Goal: Communication & Community: Answer question/provide support

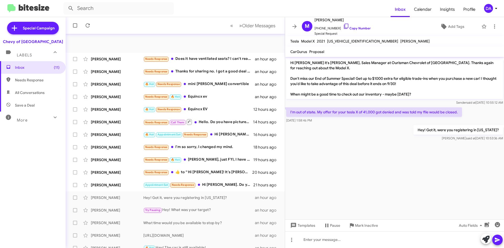
scroll to position [57, 0]
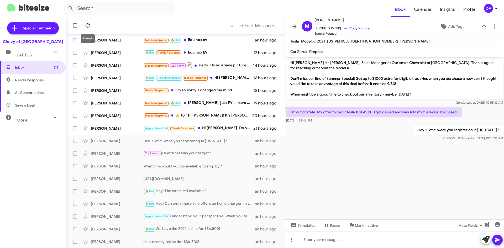
click at [89, 26] on icon at bounding box center [87, 25] width 6 height 6
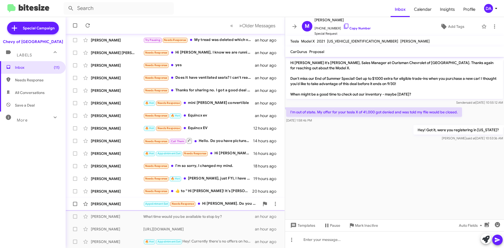
click at [221, 207] on div "[PERSON_NAME] Appointment Set Needs Response Hi [PERSON_NAME]. Do you have any …" at bounding box center [175, 204] width 211 height 10
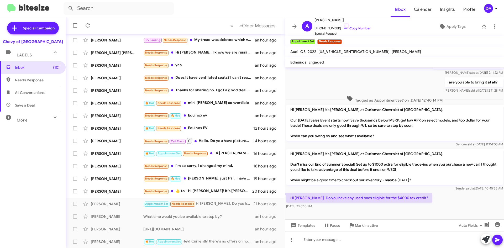
scroll to position [94, 0]
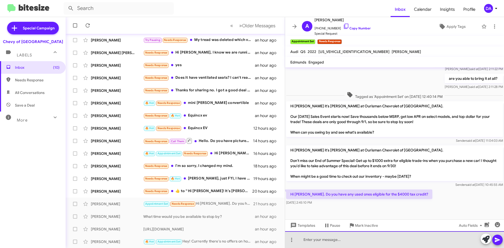
click at [354, 247] on div at bounding box center [394, 239] width 219 height 17
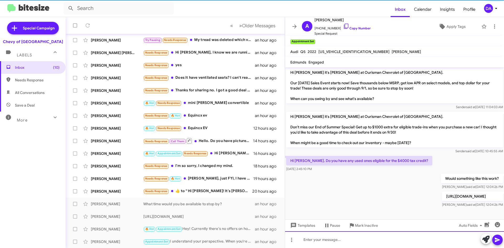
scroll to position [138, 0]
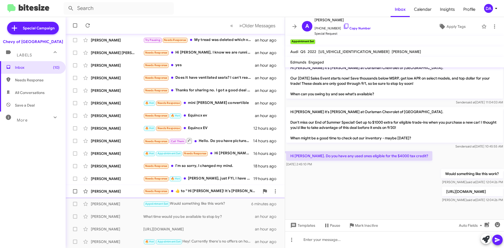
click at [231, 192] on div "Needs Response ​👍​ to “ Hi [PERSON_NAME]! It's [PERSON_NAME] at Ourisman Chevro…" at bounding box center [201, 191] width 116 height 6
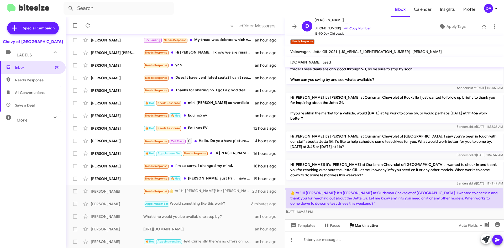
click at [370, 226] on span "Mark Inactive" at bounding box center [366, 225] width 23 height 9
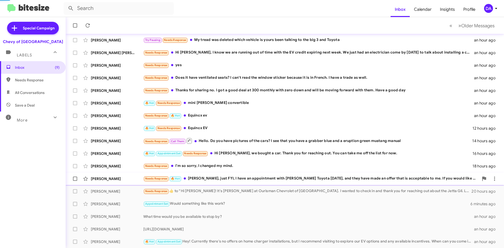
scroll to position [44, 0]
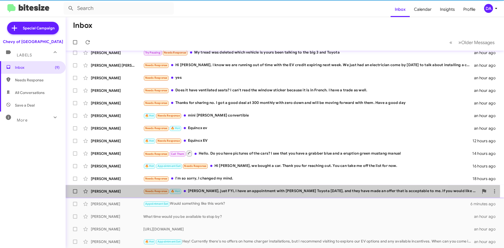
click at [207, 192] on div "Needs Response 🔥 Hot Max, just FYI, I have an appointment with [PERSON_NAME] To…" at bounding box center [310, 191] width 335 height 6
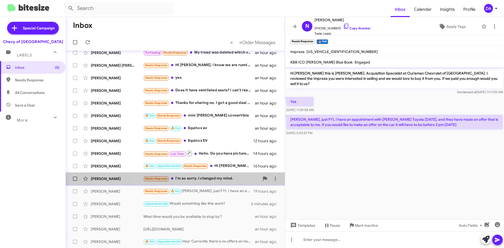
click at [190, 182] on div "[PERSON_NAME] Needs Response I'm so sorry, I changed my mind. 18 hours ago" at bounding box center [175, 178] width 211 height 10
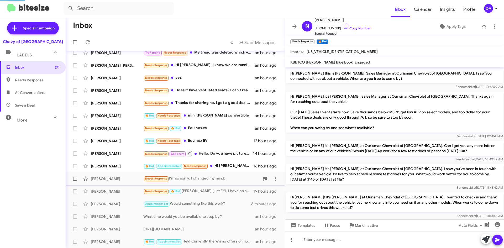
scroll to position [77, 0]
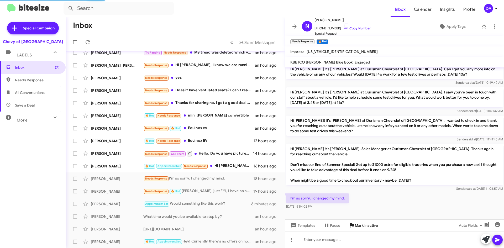
click at [359, 227] on span "Mark Inactive" at bounding box center [366, 225] width 23 height 9
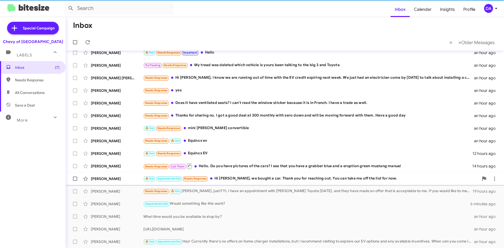
scroll to position [31, 0]
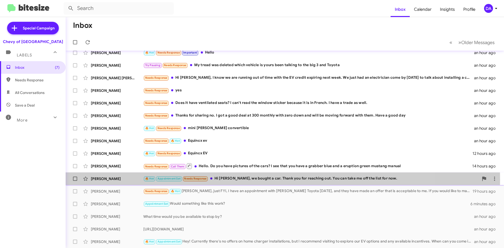
click at [234, 179] on div "🔥 Hot Appointment Set Needs Response Hi [PERSON_NAME], we bought a car. Thank y…" at bounding box center [310, 179] width 335 height 6
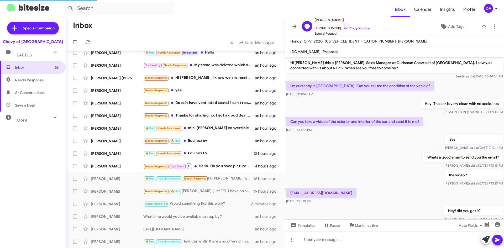
scroll to position [174, 0]
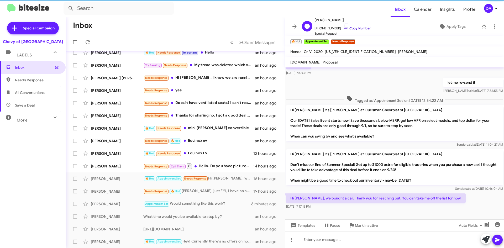
click at [360, 29] on link "Copy Number" at bounding box center [357, 28] width 28 height 4
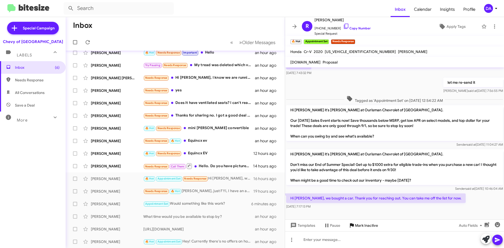
click at [369, 227] on span "Mark Inactive" at bounding box center [366, 225] width 23 height 9
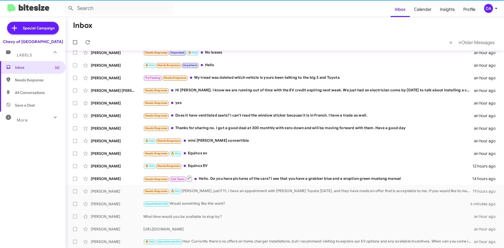
scroll to position [19, 0]
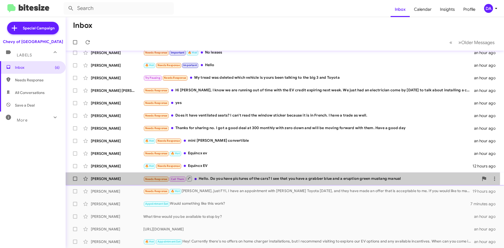
click at [260, 178] on div "Needs Response Call Them Hello. Do you have pictures of the cars? I see that yo…" at bounding box center [310, 178] width 335 height 7
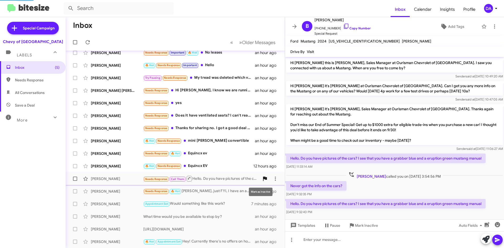
scroll to position [6, 0]
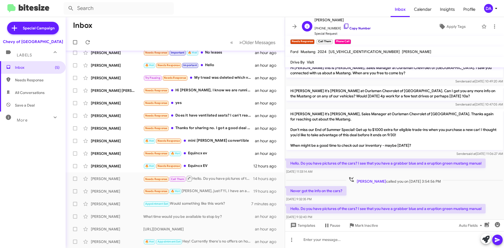
click at [355, 29] on link "Copy Number" at bounding box center [357, 28] width 28 height 4
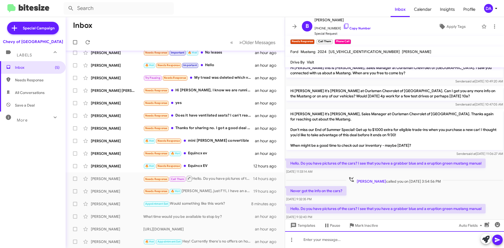
drag, startPoint x: 347, startPoint y: 241, endPoint x: 350, endPoint y: 236, distance: 5.1
click at [347, 240] on div at bounding box center [394, 239] width 219 height 17
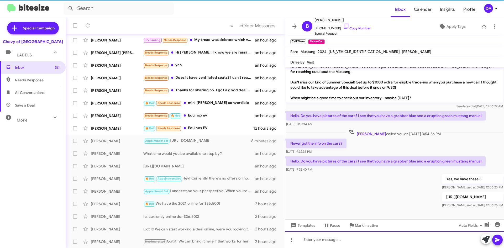
scroll to position [54, 0]
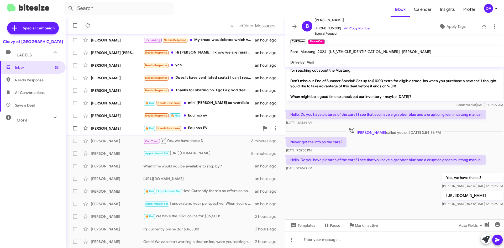
click at [198, 131] on div "🔥 Hot Needs Response Equinox EV" at bounding box center [201, 128] width 116 height 6
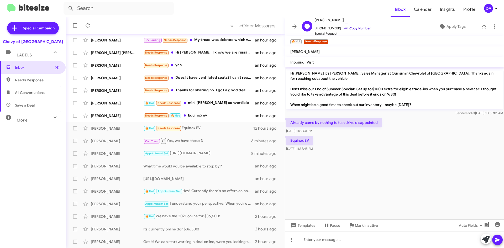
click at [353, 29] on link "Copy Number" at bounding box center [357, 28] width 28 height 4
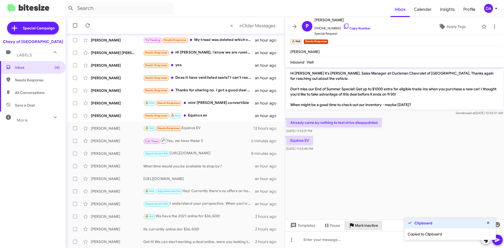
click at [372, 222] on span "Mark Inactive" at bounding box center [366, 225] width 23 height 9
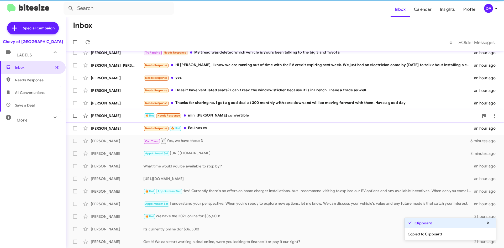
scroll to position [44, 0]
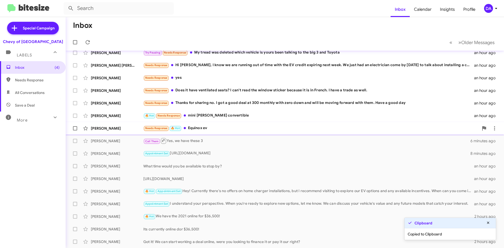
click at [196, 129] on div "Needs Response 🔥 Hot Equinox ev" at bounding box center [310, 128] width 335 height 6
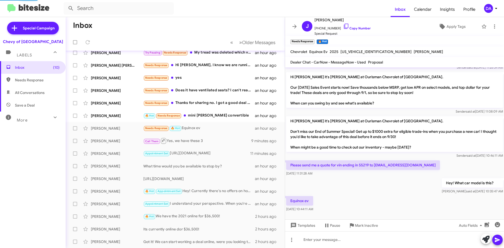
scroll to position [57, 0]
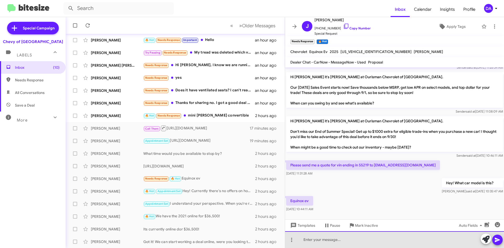
click at [333, 242] on div at bounding box center [394, 239] width 219 height 17
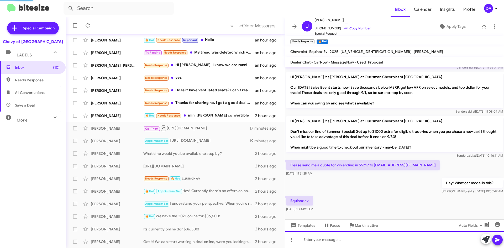
scroll to position [0, 0]
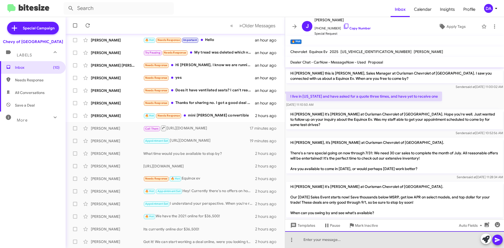
click at [332, 237] on div at bounding box center [394, 239] width 219 height 17
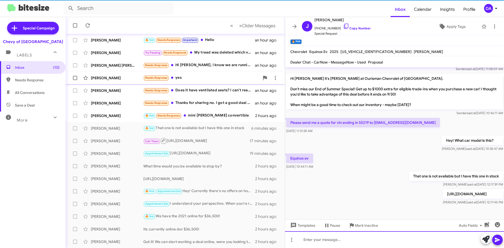
scroll to position [153, 0]
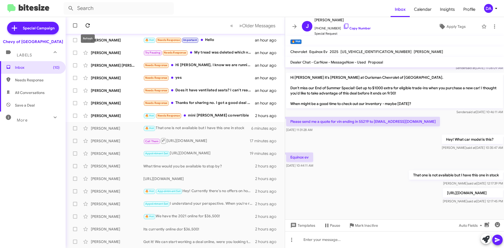
click at [92, 23] on span at bounding box center [87, 25] width 10 height 6
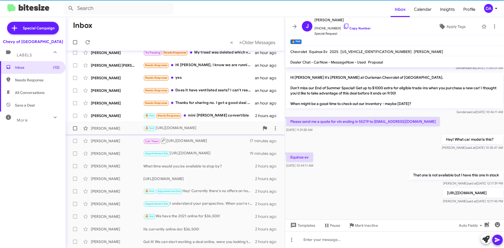
scroll to position [0, 0]
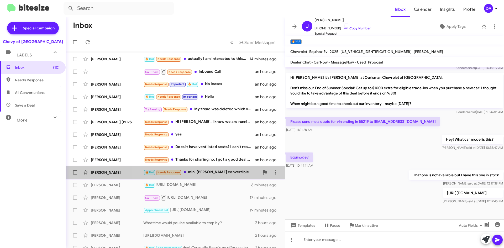
click at [220, 173] on div "🔥 Hot Needs Response mini [PERSON_NAME] convertible" at bounding box center [201, 172] width 116 height 6
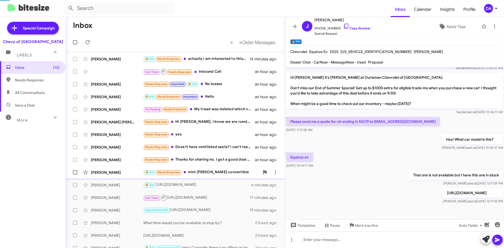
scroll to position [83, 0]
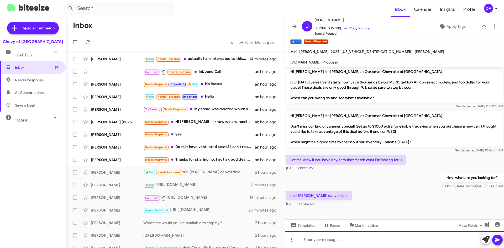
click at [354, 240] on div at bounding box center [394, 239] width 219 height 17
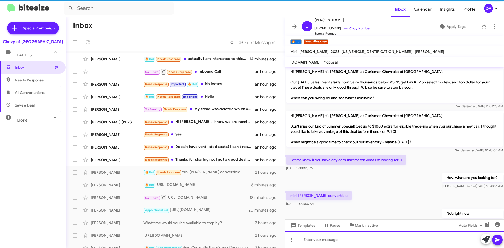
scroll to position [0, 0]
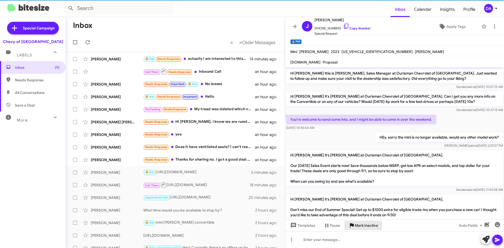
click at [367, 230] on span "Mark Inactive" at bounding box center [366, 225] width 23 height 9
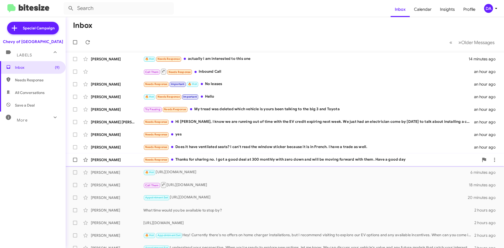
click at [247, 162] on div "Needs Response Thanks for sharing no. I got a good deal at 300 monthly with zer…" at bounding box center [310, 160] width 335 height 6
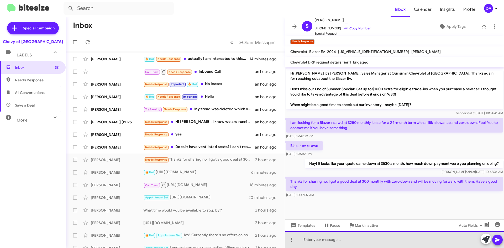
click at [343, 236] on div at bounding box center [394, 239] width 219 height 17
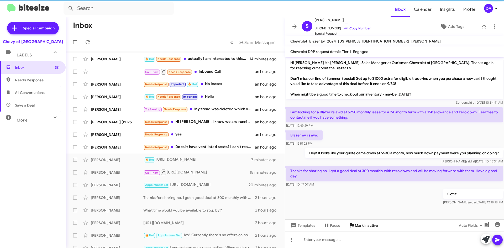
click at [355, 227] on span "Mark Inactive" at bounding box center [366, 225] width 23 height 9
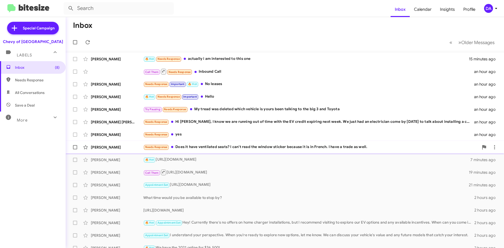
click at [236, 148] on div "Needs Response Does it have ventilated seats? I can't read the window sticker b…" at bounding box center [310, 147] width 335 height 6
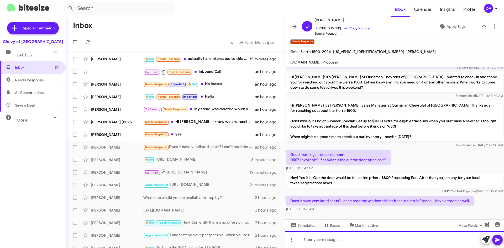
click at [389, 235] on div at bounding box center [394, 239] width 219 height 17
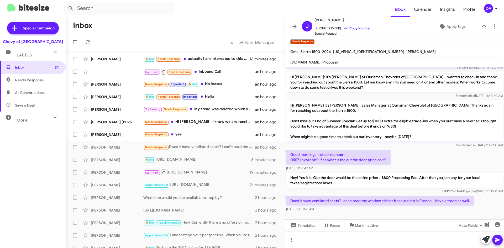
click at [358, 50] on span "[US_VEHICLE_IDENTIFICATION_NUMBER]" at bounding box center [368, 51] width 71 height 5
copy span "[US_VEHICLE_IDENTIFICATION_NUMBER]"
drag, startPoint x: 357, startPoint y: 29, endPoint x: 187, endPoint y: 29, distance: 170.3
click at [357, 29] on link "Copy Number" at bounding box center [357, 28] width 28 height 4
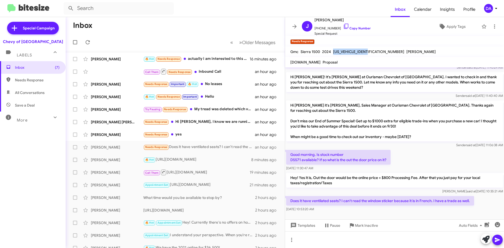
copy span "[US_VEHICLE_IDENTIFICATION_NUMBER]"
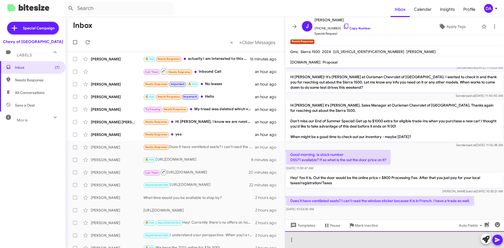
click at [353, 235] on div at bounding box center [394, 239] width 219 height 17
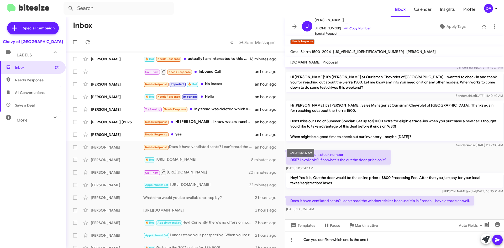
click at [298, 155] on div "[DATE] 11:30:47 AM" at bounding box center [301, 153] width 28 height 8
click at [296, 156] on p "Good morning. Is stock number D5571 available? If so what is the out the door p…" at bounding box center [338, 157] width 104 height 15
copy p "D5571 available? If so what is the out the door price on it?"
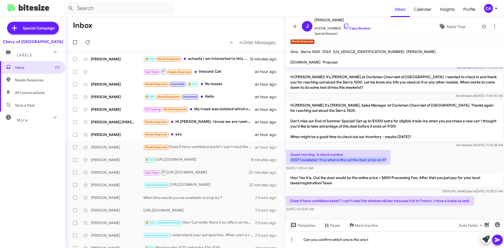
click at [299, 154] on p "Good morning. Is stock number D5571 available? If so what is the out the door p…" at bounding box center [338, 157] width 104 height 15
click at [301, 155] on p "Good morning. Is stock number D5571 available? If so what is the out the door p…" at bounding box center [338, 157] width 104 height 15
click at [301, 152] on p "Good morning. Is stock number D5571 available? If so what is the out the door p…" at bounding box center [338, 157] width 104 height 15
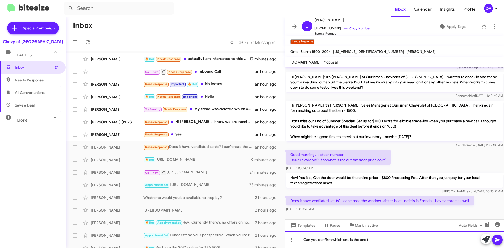
click at [377, 238] on div "Can you confirm which one is the one t" at bounding box center [394, 239] width 219 height 17
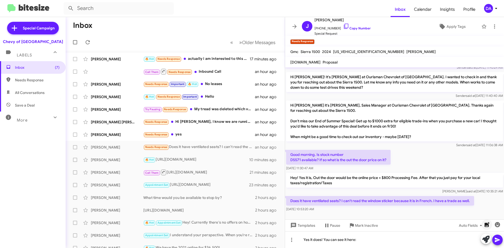
click at [489, 222] on icon "button" at bounding box center [487, 224] width 6 height 6
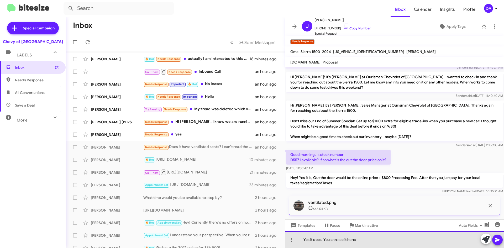
click at [376, 240] on div "Yes it does! You can see it here:" at bounding box center [394, 239] width 219 height 17
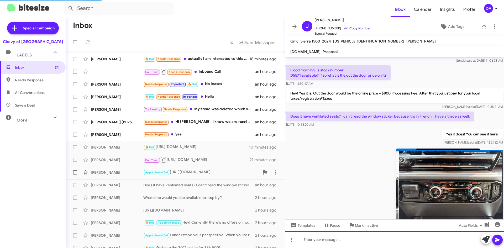
scroll to position [230, 0]
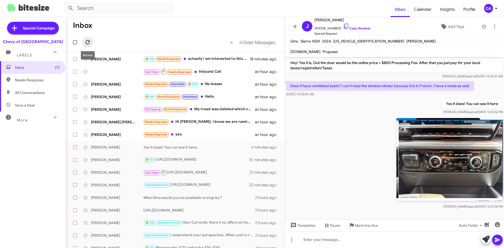
click at [91, 41] on icon at bounding box center [87, 42] width 6 height 6
click at [183, 130] on div "[PERSON_NAME] Needs Response yes an hour ago" at bounding box center [175, 134] width 211 height 10
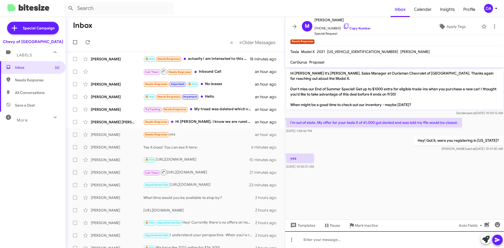
click at [328, 242] on div at bounding box center [394, 239] width 219 height 17
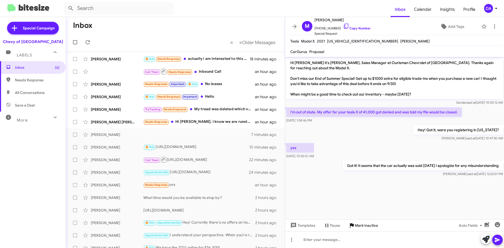
click at [366, 227] on span "Mark Inactive" at bounding box center [366, 225] width 23 height 9
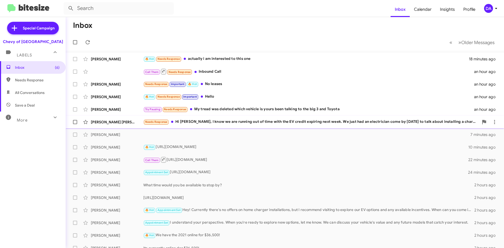
click at [222, 123] on div "Needs Response Hi [PERSON_NAME], I know we are running out of time with the EV …" at bounding box center [310, 122] width 335 height 6
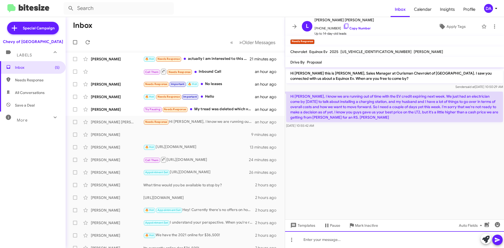
click at [338, 237] on div at bounding box center [394, 239] width 219 height 17
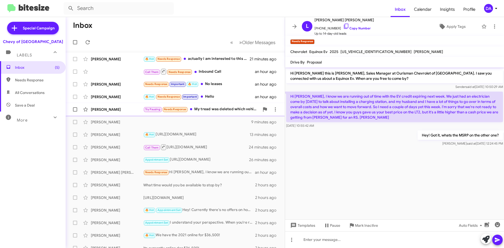
click at [200, 112] on div "Try Pausing Needs Response My tread was deleted which vehicle is yours been tal…" at bounding box center [201, 109] width 116 height 6
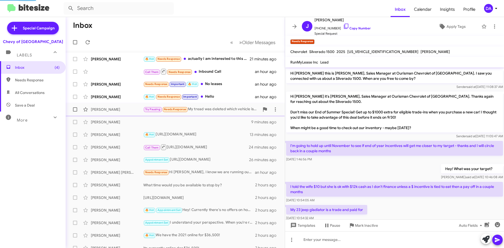
scroll to position [29, 0]
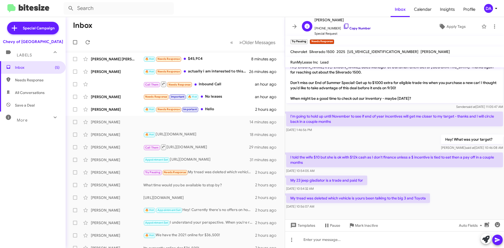
click at [349, 29] on link "Copy Number" at bounding box center [357, 28] width 28 height 4
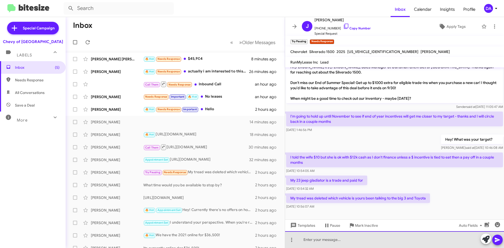
click at [338, 240] on div at bounding box center [394, 239] width 219 height 17
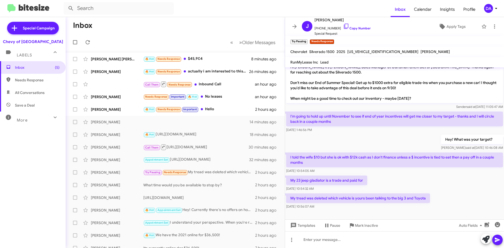
click at [373, 54] on div "[US_VEHICLE_IDENTIFICATION_NUMBER]" at bounding box center [382, 52] width 73 height 6
click at [372, 52] on span "[US_VEHICLE_IDENTIFICATION_NUMBER]" at bounding box center [382, 51] width 71 height 5
copy span "[US_VEHICLE_IDENTIFICATION_NUMBER]"
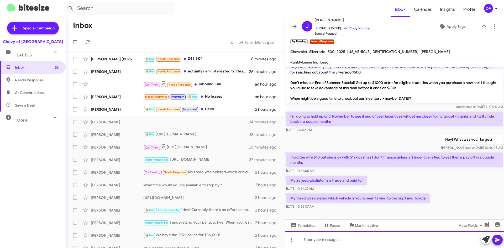
click at [342, 243] on div at bounding box center [394, 239] width 219 height 17
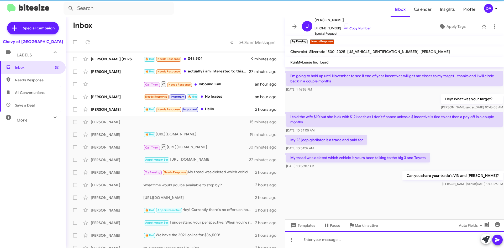
scroll to position [0, 0]
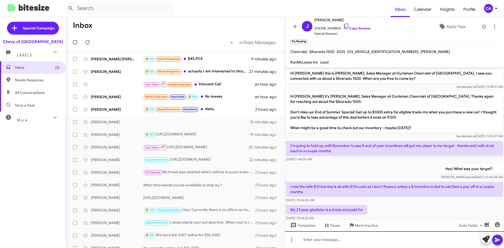
click at [377, 240] on div at bounding box center [394, 239] width 219 height 17
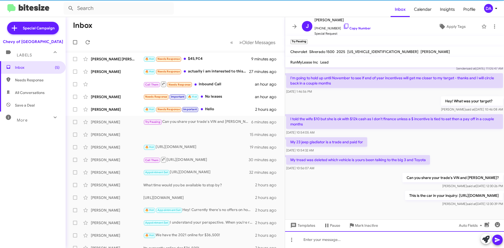
scroll to position [73, 0]
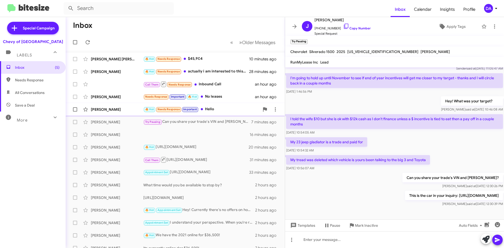
click at [228, 114] on div "[PERSON_NAME] 🔥 Hot Needs Response Important Hello 2 hours ago" at bounding box center [175, 109] width 211 height 10
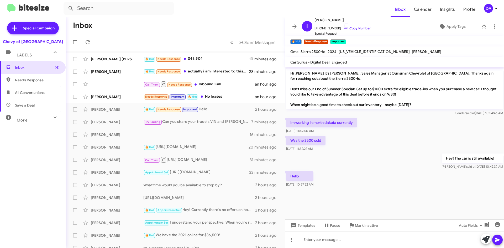
click at [365, 49] on span "[US_VEHICLE_IDENTIFICATION_NUMBER]" at bounding box center [373, 51] width 71 height 5
copy span "[US_VEHICLE_IDENTIFICATION_NUMBER]"
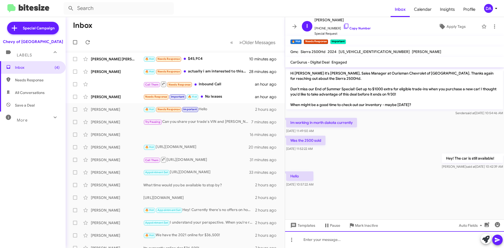
click at [342, 244] on div at bounding box center [394, 239] width 219 height 17
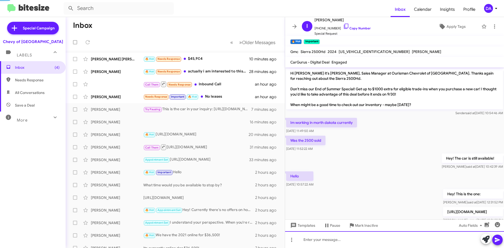
scroll to position [14, 0]
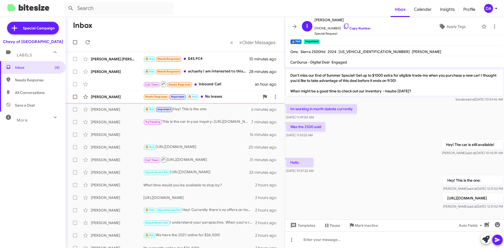
click at [225, 95] on div "Needs Response Important 🔥 Hot No leases" at bounding box center [201, 97] width 116 height 6
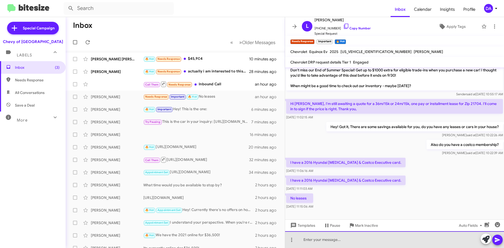
click at [317, 238] on div at bounding box center [394, 239] width 219 height 17
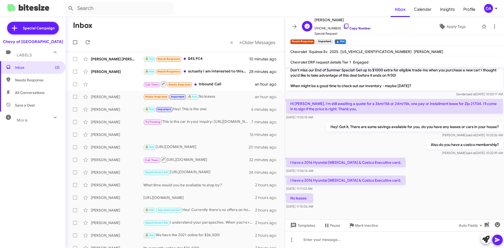
click at [358, 28] on link "Copy Number" at bounding box center [357, 28] width 28 height 4
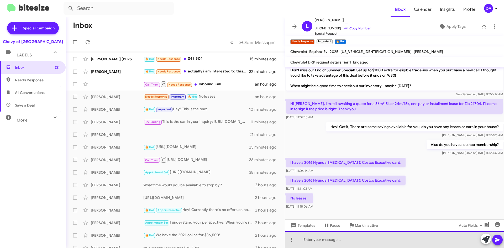
click at [341, 241] on div at bounding box center [394, 239] width 219 height 17
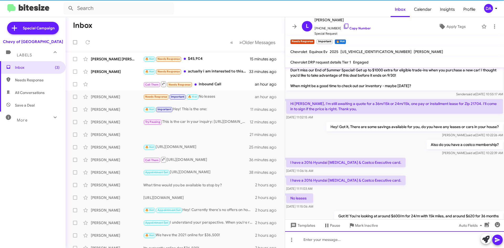
scroll to position [38, 0]
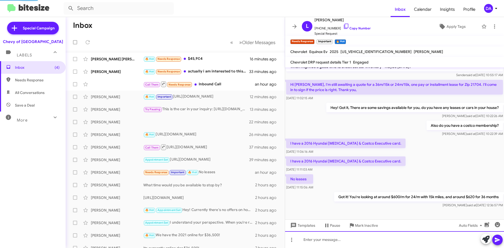
click at [342, 242] on div at bounding box center [394, 239] width 219 height 17
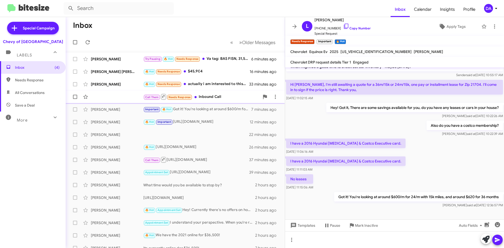
click at [222, 95] on div "Call Them Needs Response Inbound Call" at bounding box center [201, 96] width 116 height 7
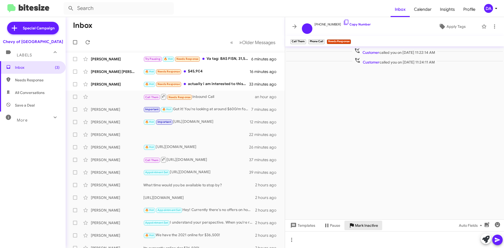
click at [377, 222] on span "Mark Inactive" at bounding box center [366, 225] width 23 height 9
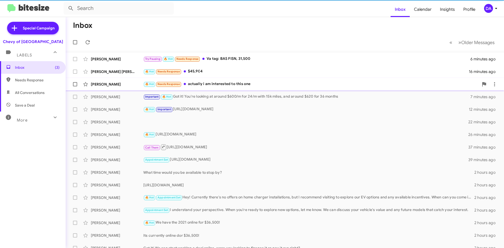
click at [227, 84] on div "🔥 Hot Needs Response actually i am interested to this one" at bounding box center [310, 84] width 335 height 6
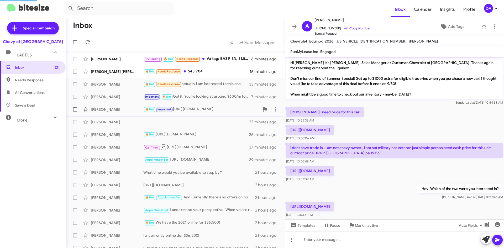
scroll to position [28, 0]
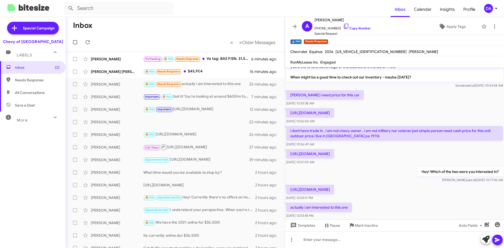
click at [334, 189] on p "[URL][DOMAIN_NAME]" at bounding box center [310, 189] width 48 height 9
copy p "[URL][DOMAIN_NAME]"
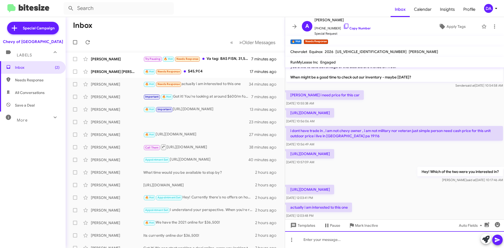
click at [372, 242] on div at bounding box center [394, 239] width 219 height 17
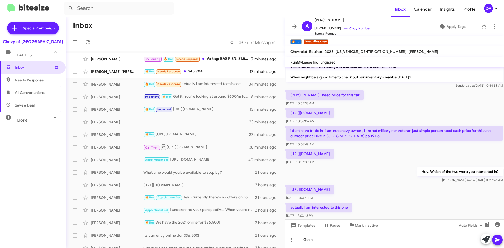
click at [348, 136] on p "i dont have trade in , i am not chevy owner , i am not military nor veteran jus…" at bounding box center [394, 133] width 217 height 15
copy p "19116"
click at [353, 28] on link "Copy Number" at bounding box center [357, 28] width 28 height 4
copy p "19116"
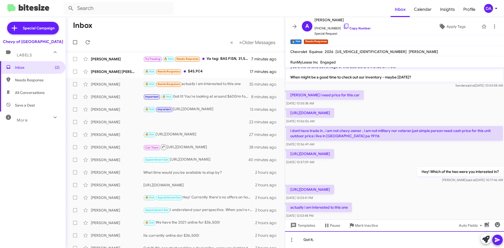
click at [324, 242] on div "Got it," at bounding box center [394, 239] width 219 height 17
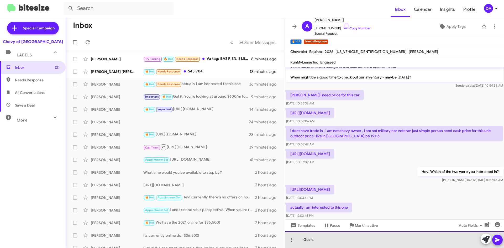
click at [371, 242] on div "Got it," at bounding box center [394, 239] width 219 height 17
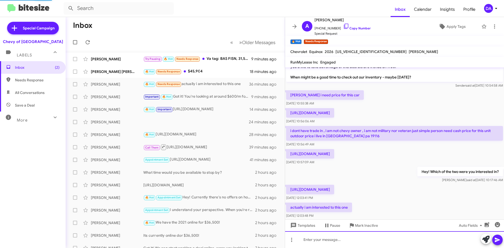
scroll to position [8, 0]
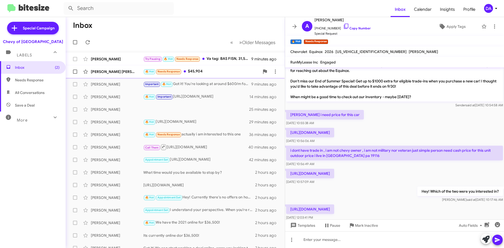
click at [197, 67] on div "[PERSON_NAME] [PERSON_NAME] 🔥 Hot Needs Response $45,904 19 minutes ago" at bounding box center [175, 71] width 211 height 10
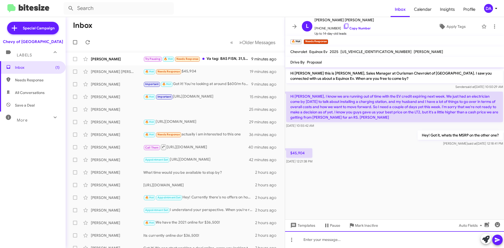
click at [337, 238] on div at bounding box center [394, 239] width 219 height 17
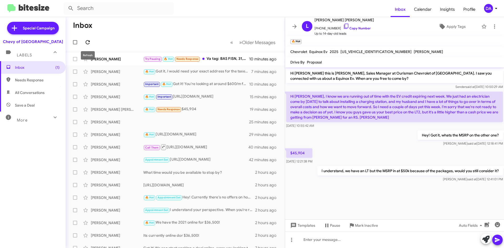
click at [91, 43] on icon at bounding box center [87, 42] width 6 height 6
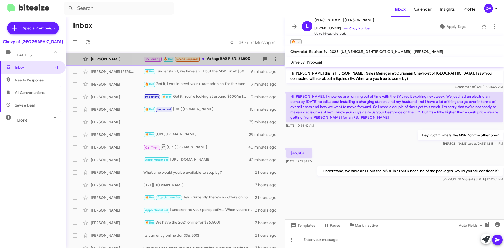
click at [200, 59] on small "Needs Response" at bounding box center [187, 59] width 25 height 5
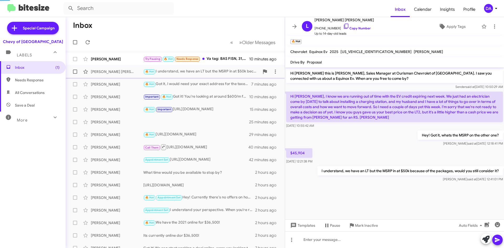
scroll to position [92, 0]
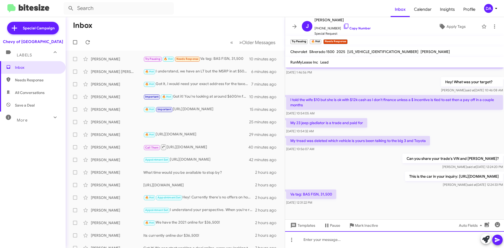
click at [328, 240] on div at bounding box center [394, 239] width 219 height 17
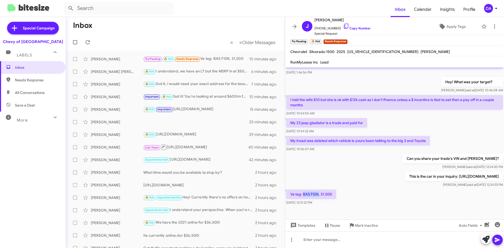
drag, startPoint x: 304, startPoint y: 192, endPoint x: 317, endPoint y: 194, distance: 13.8
click at [318, 194] on p "Va tag: BAS FISN, 31,500" at bounding box center [311, 193] width 50 height 9
copy p "BAS FISN"
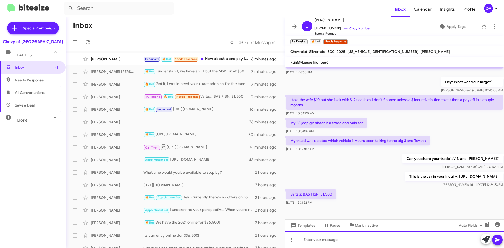
drag, startPoint x: 321, startPoint y: 240, endPoint x: 334, endPoint y: 227, distance: 18.9
click at [321, 240] on div at bounding box center [394, 239] width 219 height 17
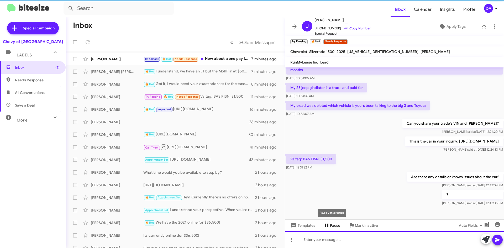
scroll to position [130, 0]
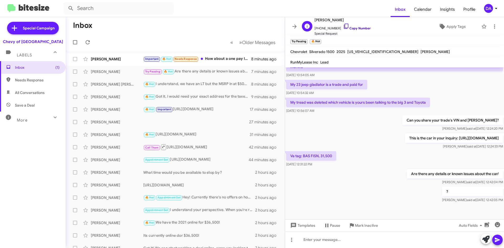
click at [355, 28] on link "Copy Number" at bounding box center [357, 28] width 28 height 4
click at [405, 137] on p "This is the car in your inquiry: [URL][DOMAIN_NAME]" at bounding box center [454, 137] width 98 height 9
copy p "This is the car in your inquiry: [URL][DOMAIN_NAME]"
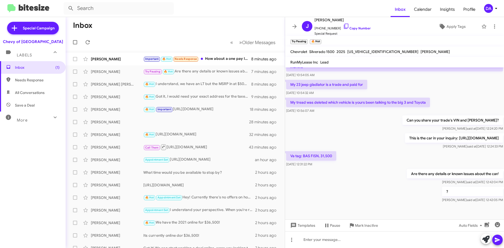
click at [354, 155] on div "Va tag: BAS FISN, 31,500 [DATE] 12:31:22 PM" at bounding box center [394, 159] width 219 height 18
click at [370, 54] on div "[US_VEHICLE_IDENTIFICATION_NUMBER]" at bounding box center [382, 52] width 73 height 6
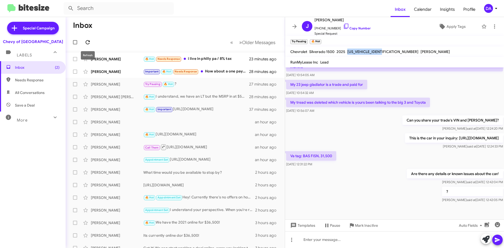
click at [87, 43] on icon at bounding box center [87, 42] width 6 height 6
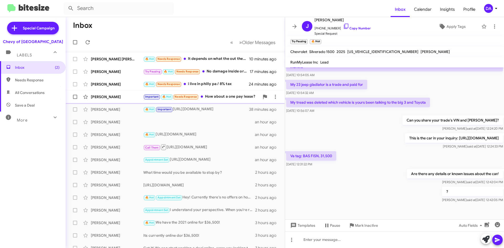
click at [225, 94] on div "Important 🔥 Hot Needs Response How about a one pay lease?" at bounding box center [201, 97] width 116 height 6
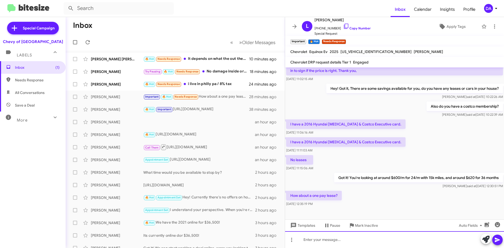
click at [322, 235] on div at bounding box center [394, 239] width 219 height 17
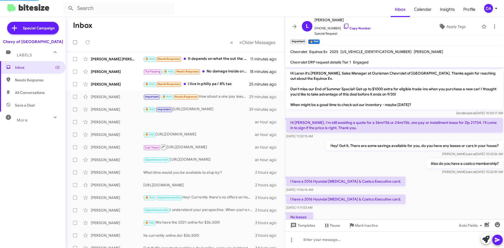
scroll to position [96, 0]
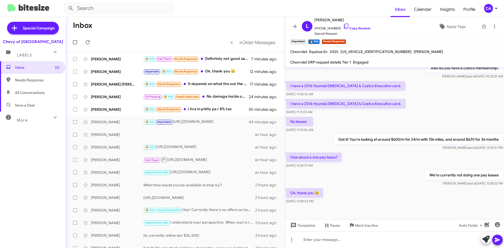
click at [137, 28] on mat-toolbar-row "Inbox" at bounding box center [175, 25] width 219 height 17
click at [92, 41] on span at bounding box center [87, 42] width 10 height 6
click at [116, 10] on input "text" at bounding box center [118, 8] width 110 height 13
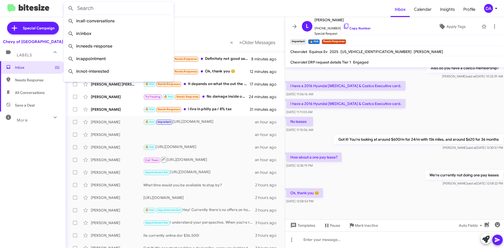
click at [116, 10] on input "text" at bounding box center [118, 8] width 110 height 13
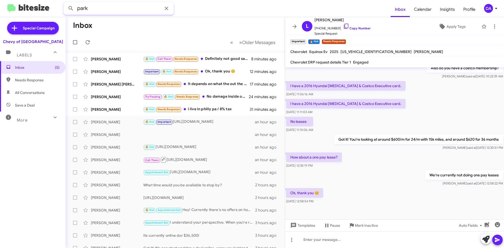
type input "park"
click at [66, 3] on button at bounding box center [71, 8] width 10 height 10
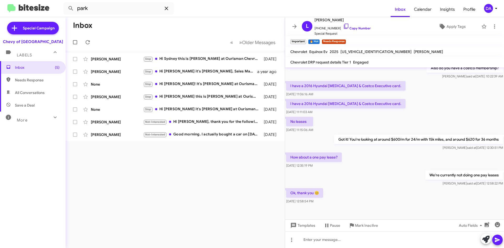
click at [169, 8] on icon at bounding box center [166, 8] width 6 height 6
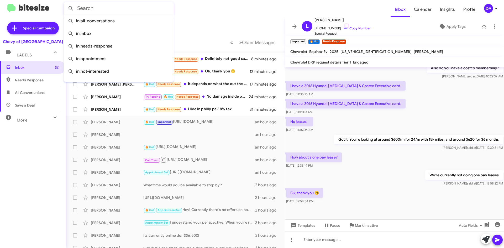
drag, startPoint x: 234, startPoint y: 28, endPoint x: 230, endPoint y: 27, distance: 4.8
click at [234, 28] on mat-toolbar-row "Inbox" at bounding box center [175, 25] width 219 height 17
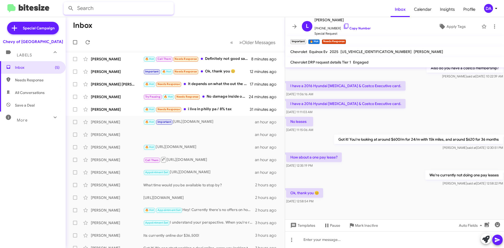
click at [119, 7] on input "text" at bounding box center [118, 8] width 110 height 13
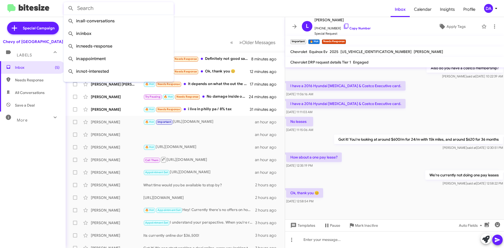
paste input "[PHONE_NUMBER]"
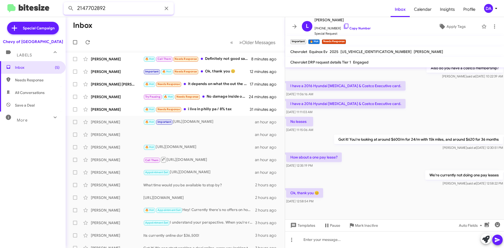
type input "2147702892"
click at [66, 3] on button at bounding box center [71, 8] width 10 height 10
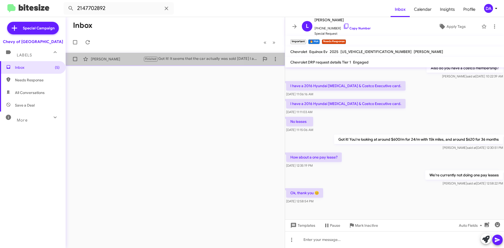
click at [131, 57] on div "[PERSON_NAME]" at bounding box center [117, 58] width 52 height 5
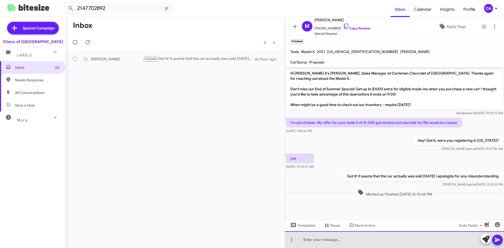
click at [376, 234] on div at bounding box center [394, 239] width 219 height 17
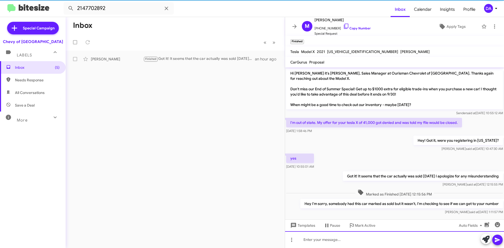
scroll to position [6, 0]
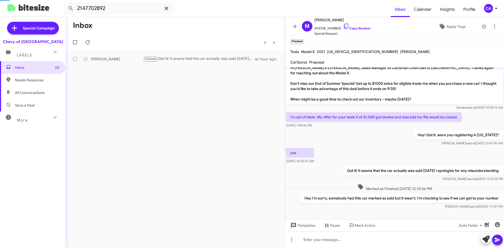
click at [167, 6] on icon at bounding box center [166, 8] width 6 height 6
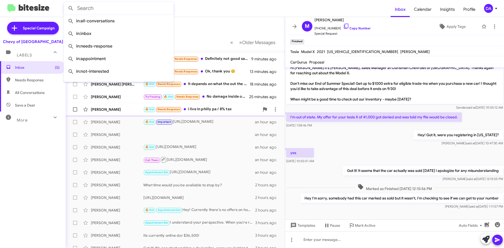
click at [197, 112] on div "🔥 Hot Needs Response i live in philly pa / 8% tax" at bounding box center [201, 109] width 116 height 6
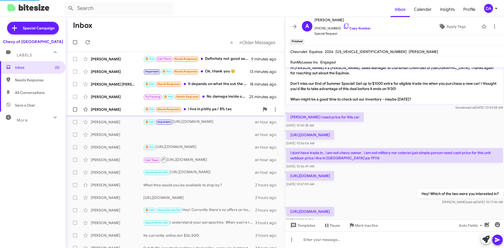
scroll to position [76, 0]
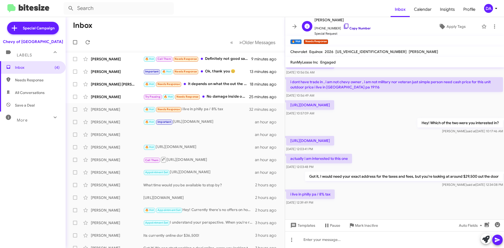
click at [354, 27] on link "Copy Number" at bounding box center [357, 28] width 28 height 4
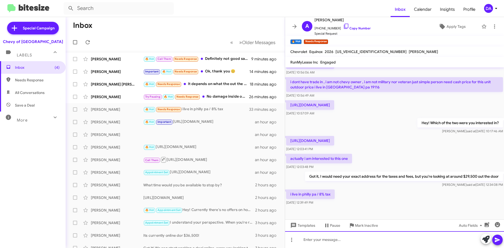
click at [333, 235] on div at bounding box center [394, 239] width 219 height 17
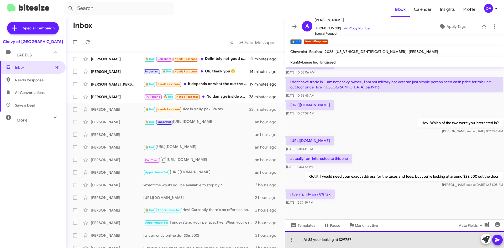
click at [372, 242] on div "At 8$ your looking at $29757" at bounding box center [394, 239] width 219 height 17
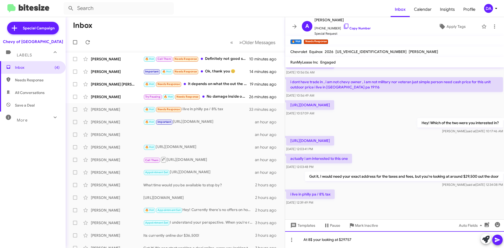
click at [346, 241] on div "At 8$ your looking at $29757" at bounding box center [394, 239] width 219 height 17
click at [358, 239] on div "At 8$ your looking at $29,757" at bounding box center [394, 239] width 219 height 17
click at [312, 239] on div "At 8$ your looking at $29,757" at bounding box center [394, 239] width 219 height 17
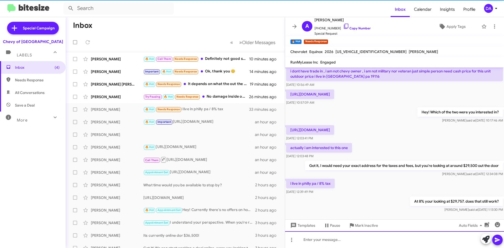
scroll to position [96, 0]
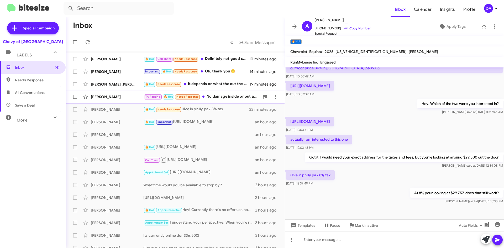
click at [220, 99] on div "Try Pausing 🔥 Hot Needs Response No damage inside or out and should still be un…" at bounding box center [201, 97] width 116 height 6
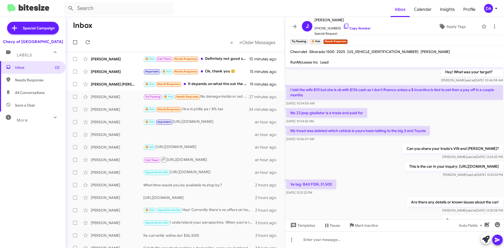
scroll to position [150, 0]
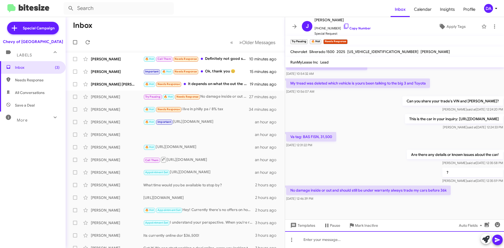
click at [358, 241] on div at bounding box center [394, 239] width 219 height 17
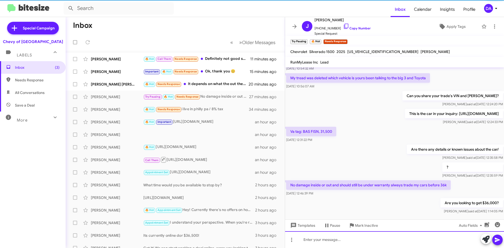
scroll to position [0, 0]
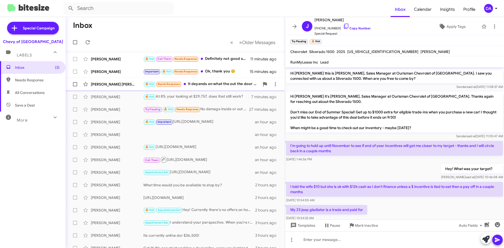
click at [202, 81] on div "🔥 Hot Needs Response It depends on what the out the door price is for cash. I k…" at bounding box center [201, 84] width 116 height 6
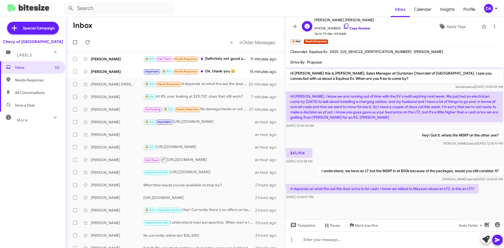
click at [358, 29] on link "Copy Number" at bounding box center [357, 28] width 28 height 4
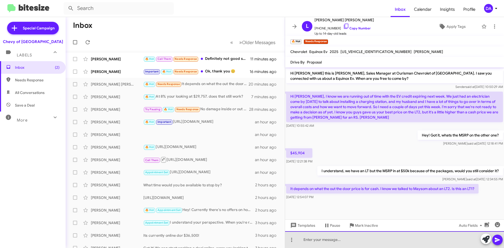
click at [307, 239] on div at bounding box center [394, 239] width 219 height 17
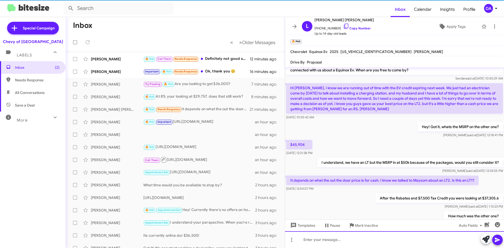
scroll to position [28, 0]
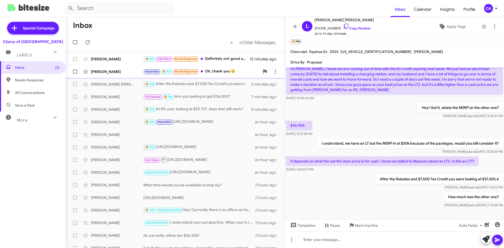
click at [220, 70] on div "Important 🔥 Hot Needs Response Ok, thank you 😊" at bounding box center [201, 71] width 116 height 6
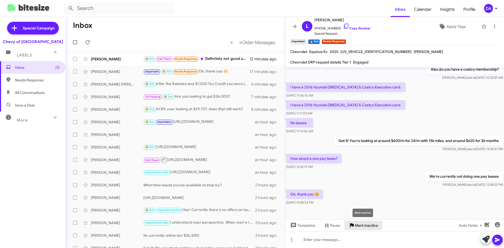
click at [369, 226] on span "Mark Inactive" at bounding box center [366, 225] width 23 height 9
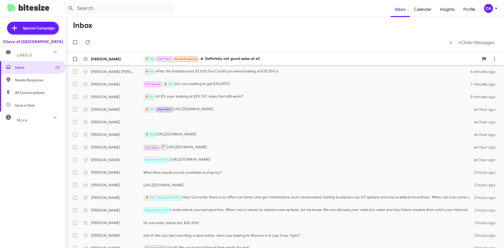
click at [231, 62] on div "🔥 Hot Call Them Needs Response Definitely not good sales at all" at bounding box center [310, 59] width 335 height 6
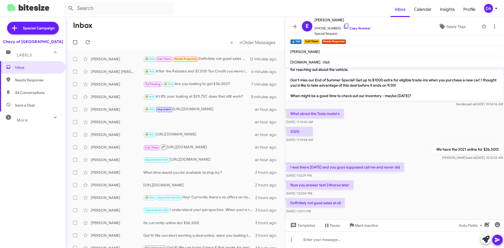
scroll to position [14, 0]
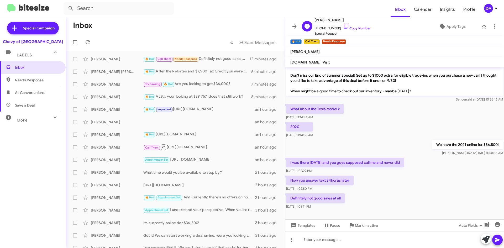
click at [349, 25] on span "[PHONE_NUMBER] Copy Number" at bounding box center [342, 27] width 56 height 8
click at [356, 28] on link "Copy Number" at bounding box center [357, 28] width 28 height 4
click at [368, 227] on span "Mark Inactive" at bounding box center [366, 225] width 23 height 9
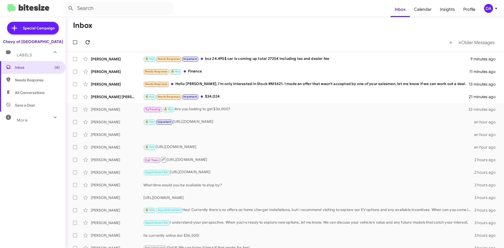
click at [87, 42] on icon at bounding box center [87, 42] width 6 height 6
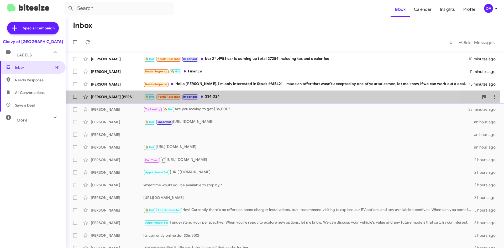
click at [214, 100] on div "[PERSON_NAME] [PERSON_NAME] 🔥 Hot Needs Response Important $34,024 21 minutes a…" at bounding box center [285, 97] width 430 height 10
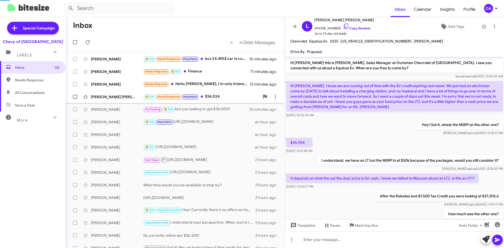
scroll to position [36, 0]
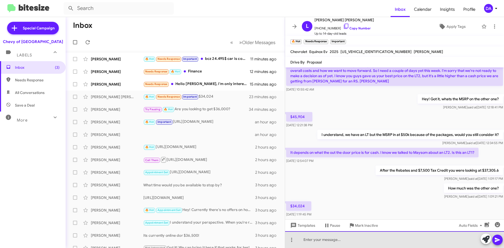
click at [350, 235] on div at bounding box center [394, 239] width 219 height 17
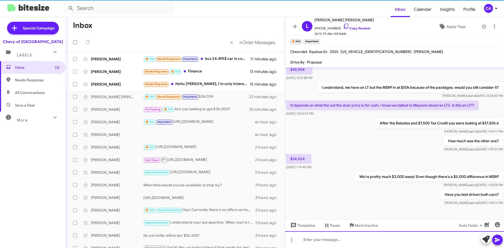
scroll to position [85, 0]
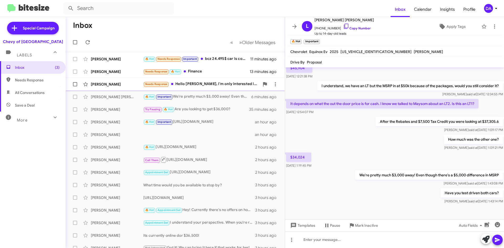
click at [204, 81] on div "Needs Response Hello [PERSON_NAME], I'm only interested in Stock #M5421. I made…" at bounding box center [201, 84] width 116 height 6
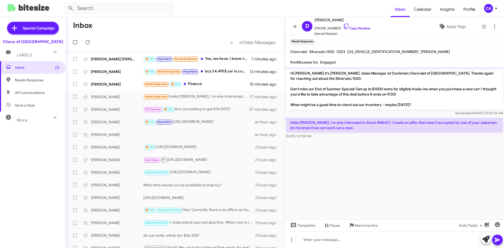
click at [367, 123] on p "Hello [PERSON_NAME], I'm only interested in Stock #M5421. I made an offer that …" at bounding box center [394, 125] width 217 height 15
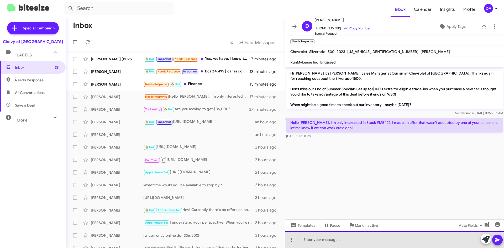
click at [331, 242] on div at bounding box center [394, 239] width 219 height 17
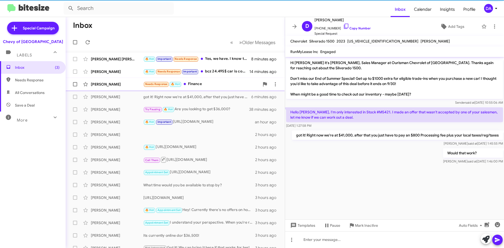
click at [201, 86] on div "Needs Response 🔥 Hot Finance" at bounding box center [201, 84] width 116 height 6
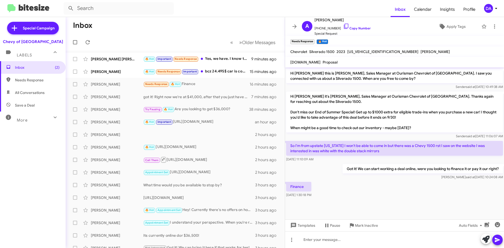
click at [376, 53] on span "[US_VEHICLE_IDENTIFICATION_NUMBER]" at bounding box center [382, 51] width 71 height 5
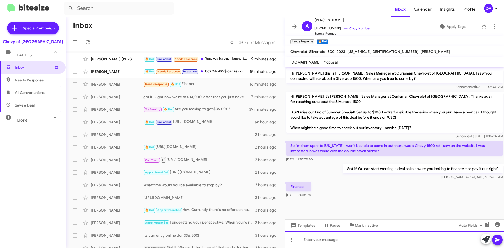
click at [359, 241] on div at bounding box center [394, 239] width 219 height 17
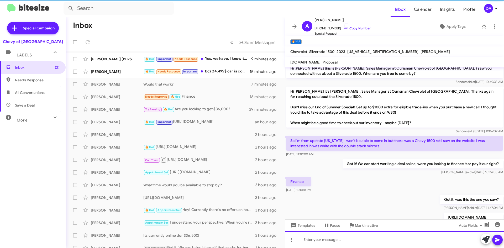
scroll to position [29, 0]
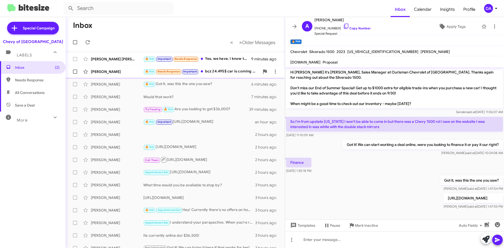
click at [206, 74] on div "🔥 Hot Needs Response Important bcz 24.495$ car is coming up total 27254 includi…" at bounding box center [201, 71] width 116 height 6
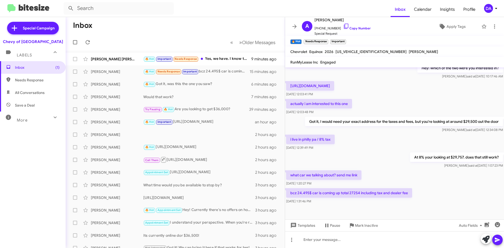
click at [334, 87] on p "[URL][DOMAIN_NAME]" at bounding box center [310, 85] width 48 height 9
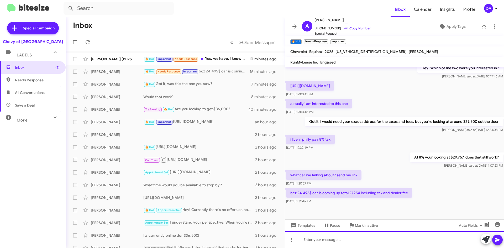
click at [327, 239] on div at bounding box center [394, 239] width 219 height 17
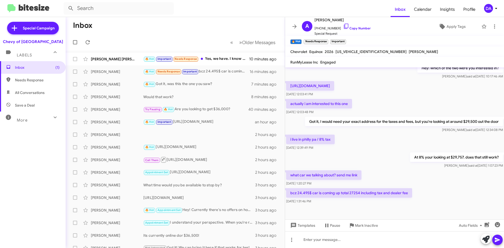
click at [334, 85] on p "[URL][DOMAIN_NAME]" at bounding box center [310, 85] width 48 height 9
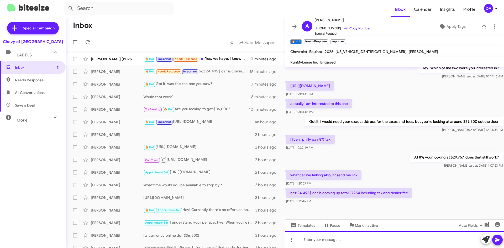
click at [333, 239] on div at bounding box center [394, 239] width 219 height 17
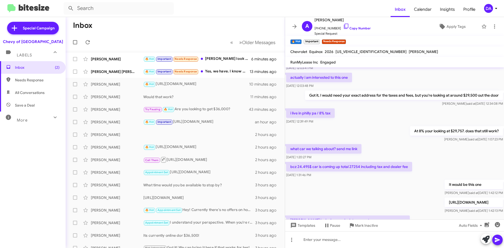
scroll to position [207, 0]
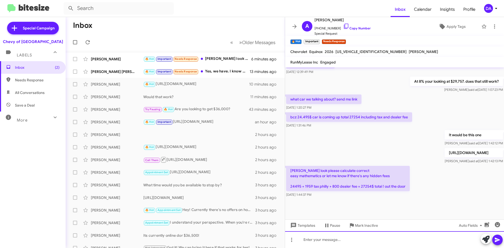
click at [331, 239] on div at bounding box center [394, 239] width 219 height 17
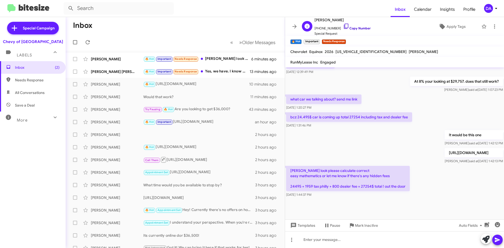
click at [357, 29] on link "Copy Number" at bounding box center [357, 28] width 28 height 4
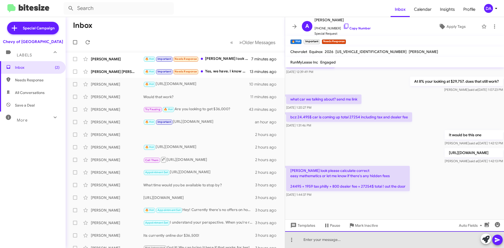
click at [328, 238] on div at bounding box center [394, 239] width 219 height 17
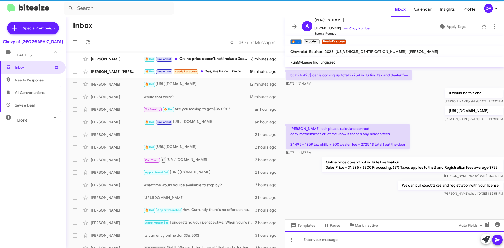
scroll to position [251, 0]
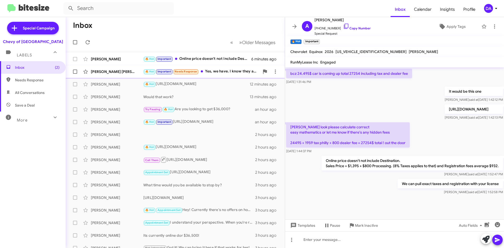
click at [138, 70] on div "[PERSON_NAME] [PERSON_NAME]" at bounding box center [117, 71] width 52 height 5
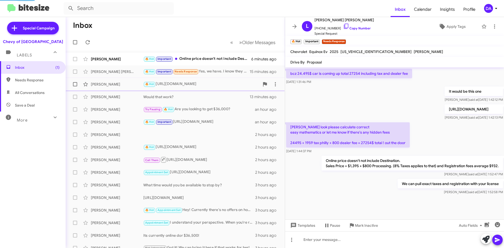
scroll to position [104, 0]
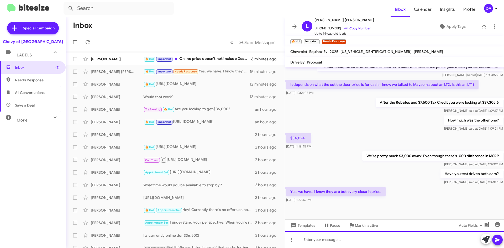
click at [355, 237] on div at bounding box center [394, 239] width 219 height 17
click at [320, 240] on div at bounding box center [394, 239] width 219 height 17
click at [341, 240] on div at bounding box center [394, 239] width 219 height 17
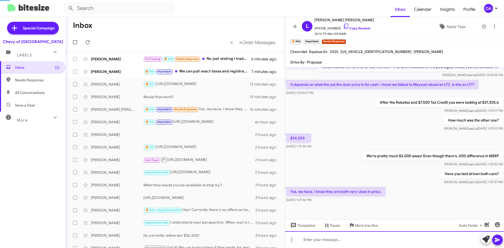
scroll to position [0, 0]
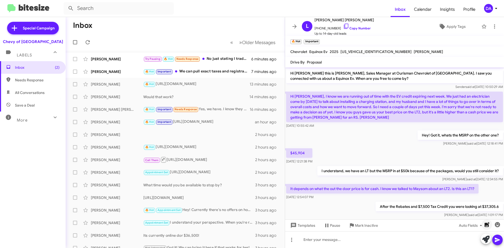
click at [488, 224] on icon "button" at bounding box center [486, 224] width 5 height 5
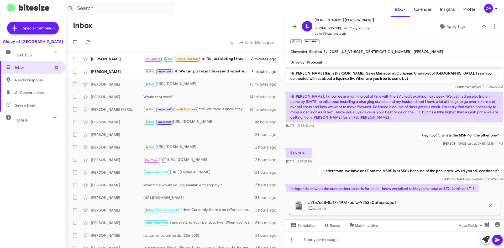
click at [500, 236] on span at bounding box center [497, 240] width 6 height 10
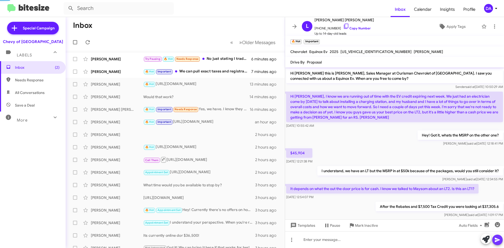
click at [500, 236] on span at bounding box center [497, 240] width 6 height 10
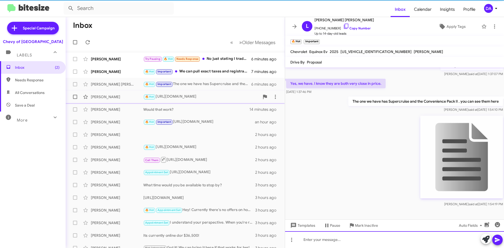
scroll to position [219, 0]
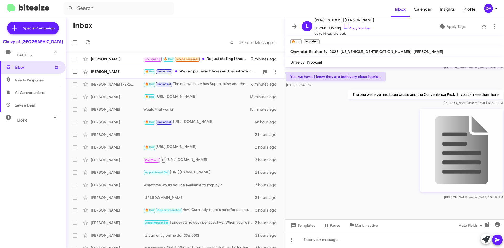
click at [215, 77] on span "[PERSON_NAME] 🔥 Hot Important We can pull exact taxes and registration with you…" at bounding box center [175, 71] width 219 height 13
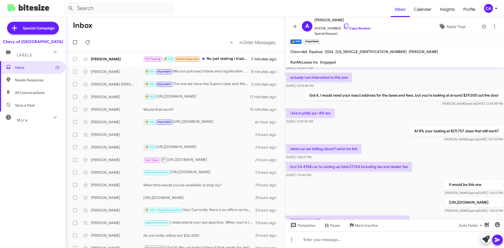
scroll to position [251, 0]
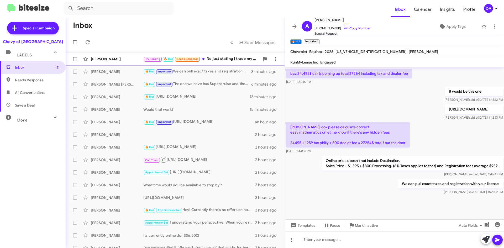
click at [213, 59] on div "Try Pausing 🔥 Hot Needs Response No just stating I trade my cars in before warr…" at bounding box center [201, 59] width 116 height 6
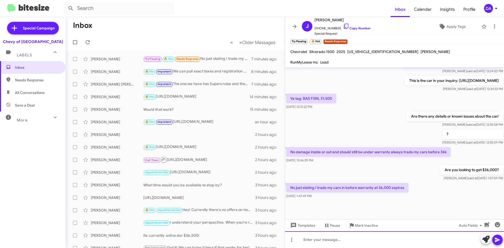
click at [337, 243] on div at bounding box center [394, 239] width 219 height 17
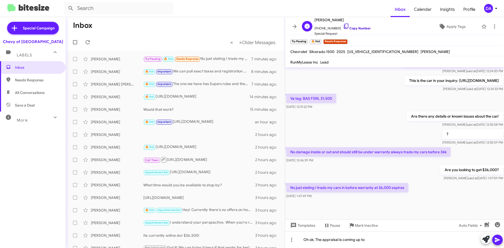
click at [360, 28] on link "Copy Number" at bounding box center [357, 28] width 28 height 4
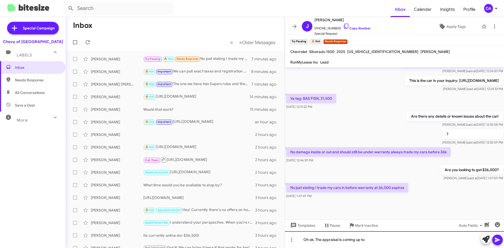
click at [395, 240] on div "Oh ok, The appraisal is coming up to" at bounding box center [394, 239] width 219 height 17
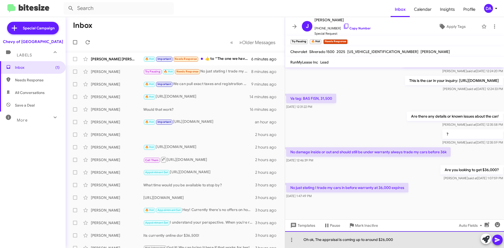
click at [400, 237] on div "Oh ok, The appraisal is coming up to around $26,000" at bounding box center [394, 239] width 219 height 17
drag, startPoint x: 396, startPoint y: 240, endPoint x: 383, endPoint y: 242, distance: 13.4
click at [383, 242] on div "Oh ok, The appraisal is coming up to around $26,000" at bounding box center [394, 239] width 219 height 17
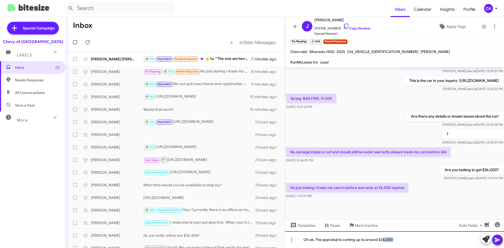
click at [397, 240] on div "Oh ok, The appraisal is coming up to around $26,000" at bounding box center [394, 239] width 219 height 17
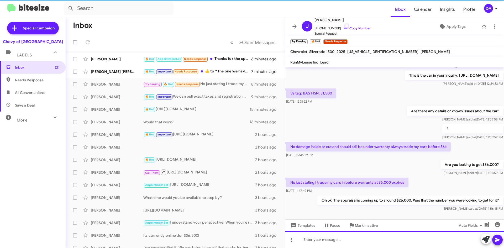
scroll to position [0, 0]
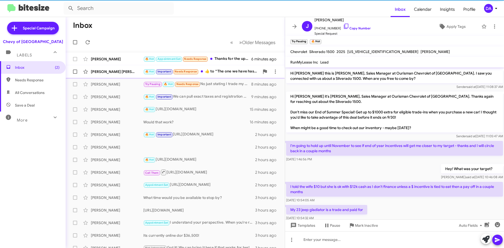
click at [204, 68] on div "🔥 Hot Important Needs Response ​👍​ to “ The one we have has Supercruise and the…" at bounding box center [201, 71] width 116 height 6
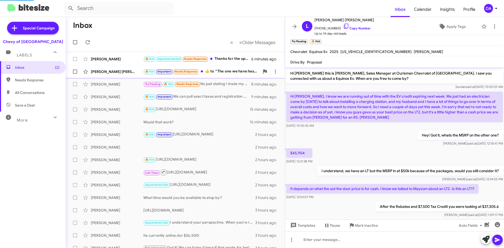
scroll to position [238, 0]
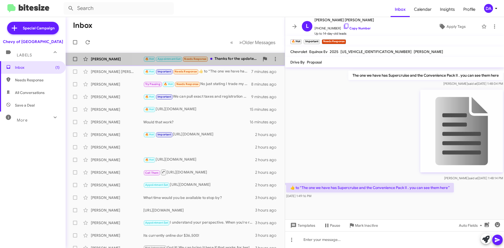
click at [227, 56] on div "🔥 Hot Appointment Set Needs Response Thanks for the update. A big selling point…" at bounding box center [201, 59] width 116 height 6
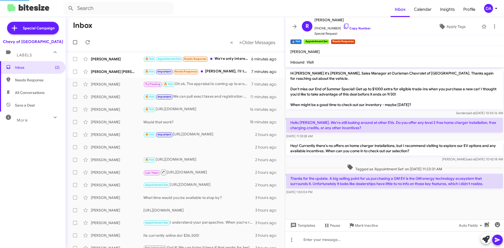
scroll to position [2, 0]
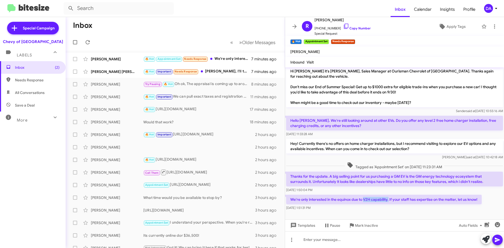
drag, startPoint x: 363, startPoint y: 199, endPoint x: 388, endPoint y: 202, distance: 25.1
click at [388, 202] on p "We're only interested in the equinox due to V2H capability. If your staff has e…" at bounding box center [383, 199] width 195 height 9
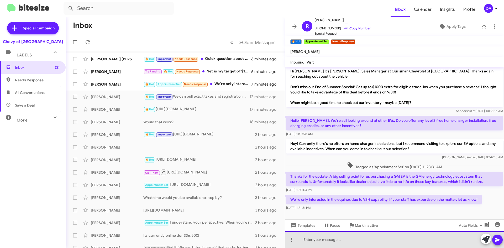
drag, startPoint x: 317, startPoint y: 236, endPoint x: 317, endPoint y: 230, distance: 5.2
click at [318, 235] on div at bounding box center [394, 239] width 219 height 17
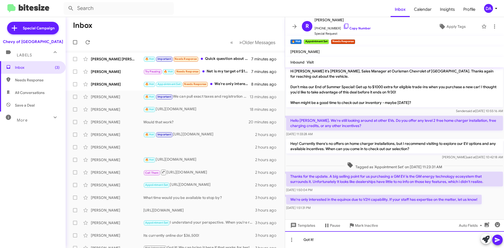
click at [342, 241] on div "Got it!" at bounding box center [394, 239] width 219 height 17
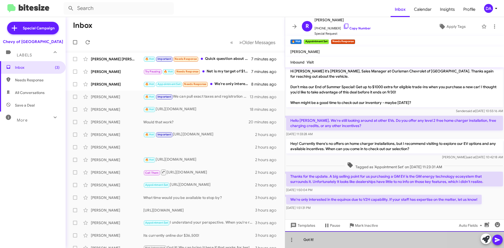
click at [342, 241] on div "Got it!" at bounding box center [394, 239] width 219 height 17
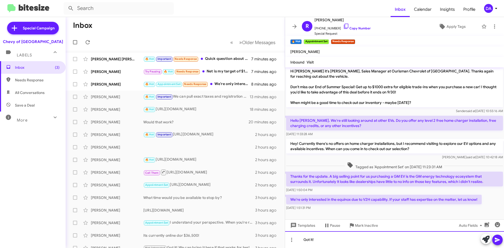
click at [339, 240] on div "Got it!" at bounding box center [394, 239] width 219 height 17
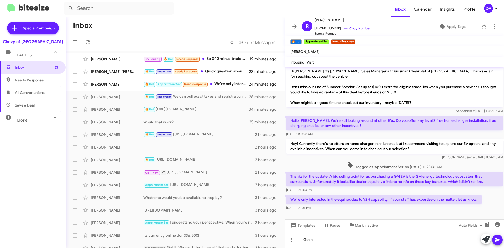
click at [38, 147] on div "Inbox (3) Needs Response All Conversations Save a Deal More Important 🔥 Hot App…" at bounding box center [33, 135] width 66 height 149
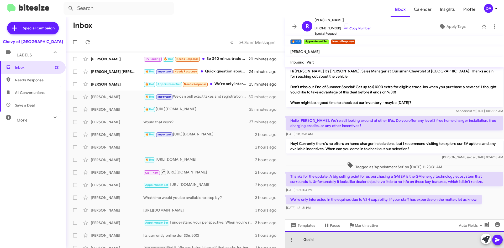
click at [319, 242] on div "Got it!" at bounding box center [394, 239] width 219 height 17
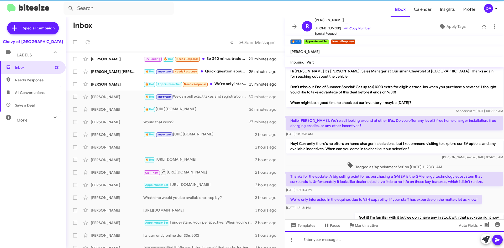
scroll to position [21, 0]
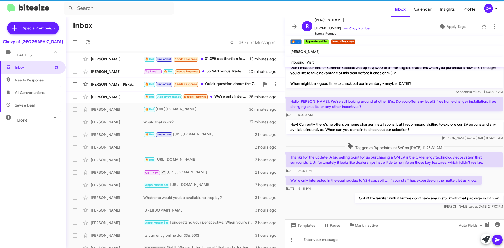
click at [233, 83] on div "🔥 Hot Important Needs Response Quick question about the 7500 tax credit, do you…" at bounding box center [201, 84] width 116 height 6
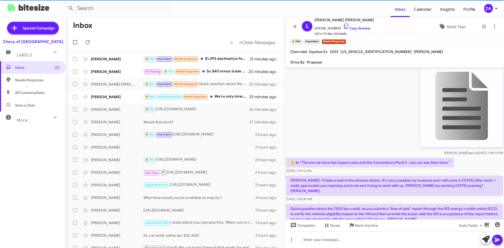
scroll to position [298, 0]
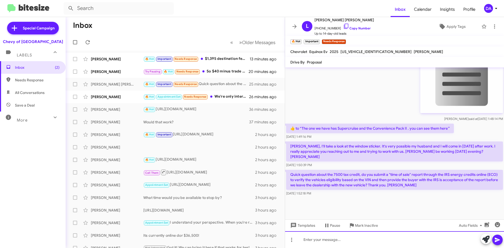
click at [336, 244] on div at bounding box center [394, 239] width 219 height 17
click at [385, 240] on div at bounding box center [394, 239] width 219 height 17
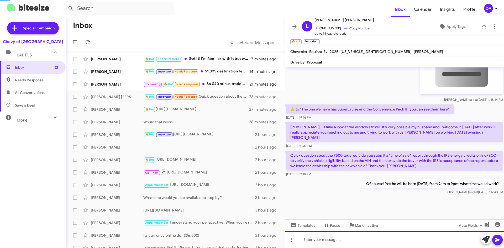
scroll to position [0, 0]
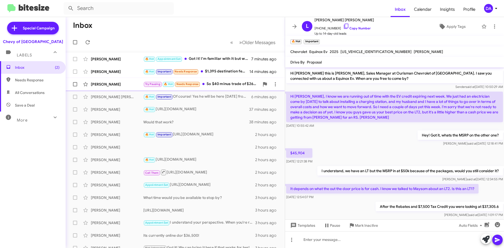
click at [219, 84] on div "Try Pausing 🔥 Hot Needs Response So $40 minus trade of $26 is already over at $…" at bounding box center [201, 84] width 116 height 6
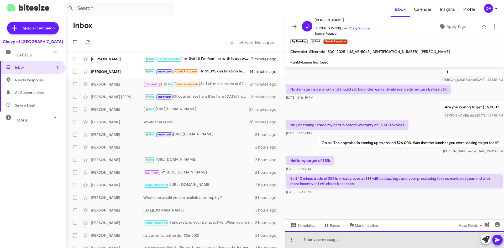
click at [341, 237] on div at bounding box center [394, 239] width 219 height 17
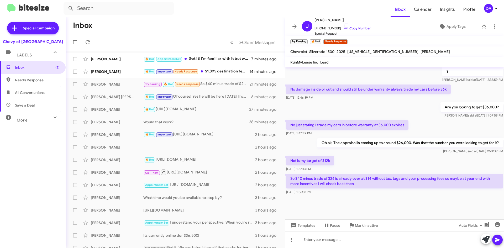
click at [366, 52] on span "[US_VEHICLE_IDENTIFICATION_NUMBER]" at bounding box center [382, 51] width 71 height 5
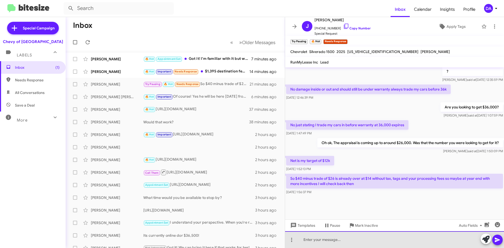
click at [320, 244] on div at bounding box center [394, 239] width 219 height 17
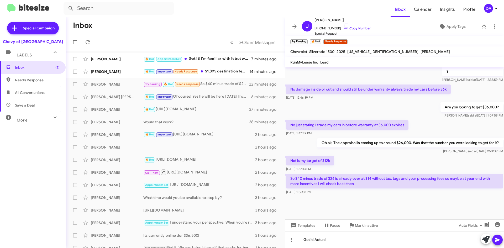
click at [362, 53] on span "[US_VEHICLE_IDENTIFICATION_NUMBER]" at bounding box center [382, 51] width 71 height 5
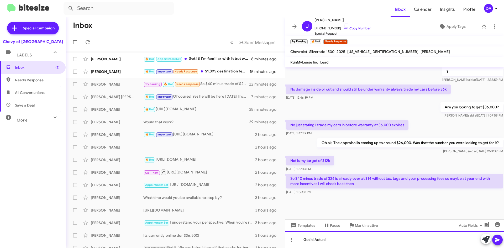
click at [347, 238] on div "Got it! Actual" at bounding box center [394, 239] width 219 height 17
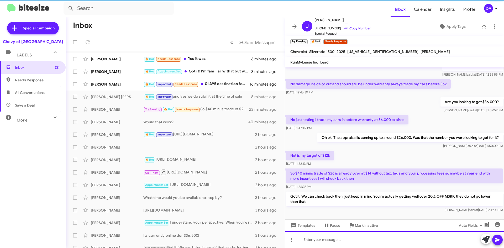
scroll to position [0, 0]
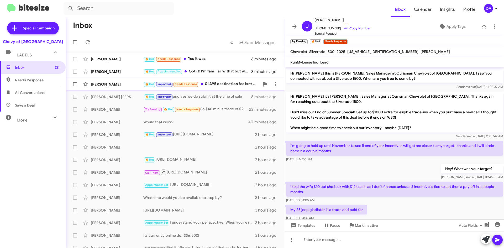
click at [227, 85] on div "🔥 Hot Important Needs Response $1,395 destination fee isnt mentioned onlne , i …" at bounding box center [201, 84] width 116 height 6
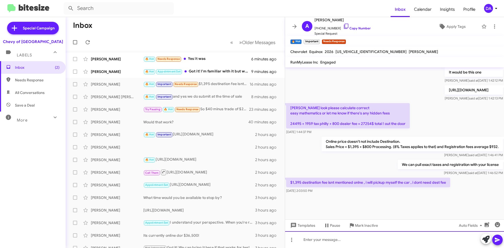
click at [352, 237] on div at bounding box center [394, 239] width 219 height 17
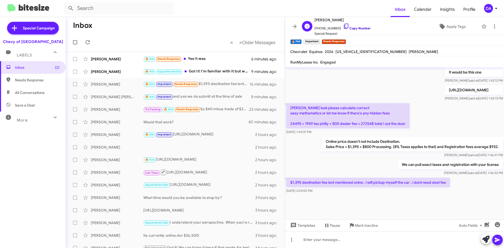
click at [350, 29] on link "Copy Number" at bounding box center [357, 28] width 28 height 4
click at [349, 52] on span "[US_VEHICLE_IDENTIFICATION_NUMBER]" at bounding box center [370, 51] width 71 height 5
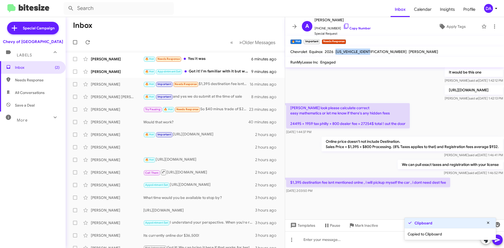
click at [349, 52] on span "[US_VEHICLE_IDENTIFICATION_NUMBER]" at bounding box center [370, 51] width 71 height 5
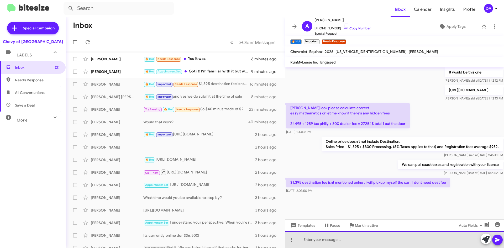
click at [348, 244] on div at bounding box center [394, 239] width 219 height 17
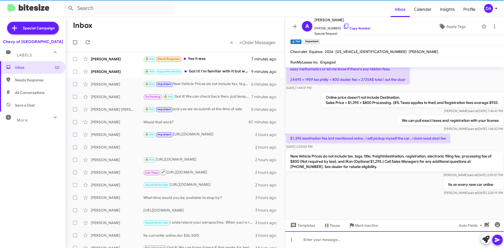
scroll to position [319, 0]
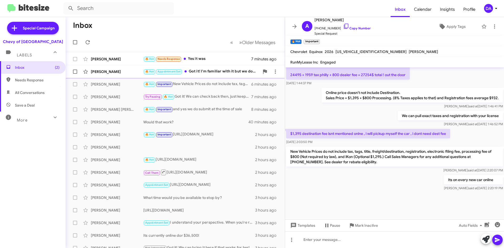
click at [217, 71] on div "🔥 Hot Appointment Set Got it! I'm familiar with it but we don't have any in sto…" at bounding box center [201, 71] width 116 height 6
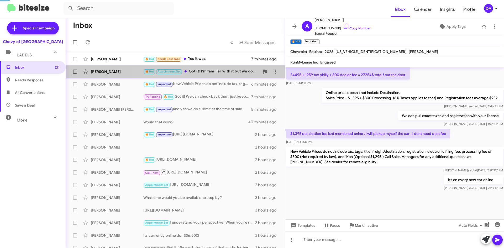
scroll to position [21, 0]
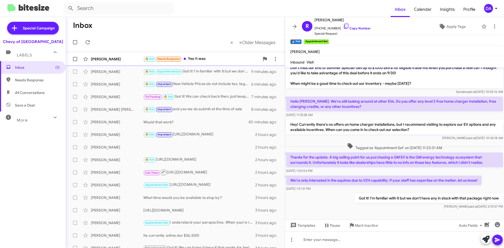
click at [210, 61] on div "🔥 Hot Needs Response Yes it was" at bounding box center [201, 59] width 116 height 6
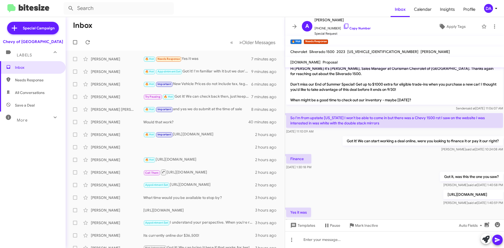
scroll to position [49, 0]
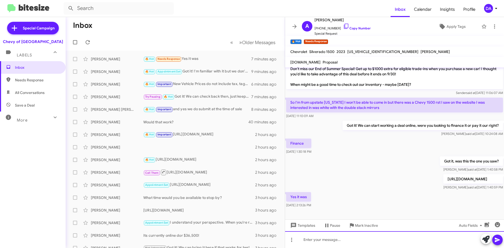
click at [341, 242] on div at bounding box center [394, 239] width 219 height 17
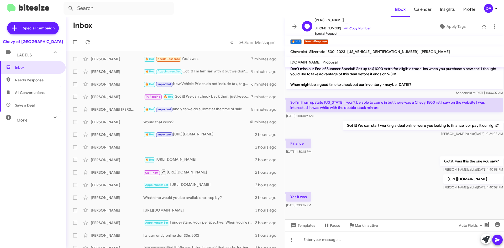
click at [348, 29] on link "Copy Number" at bounding box center [357, 28] width 28 height 4
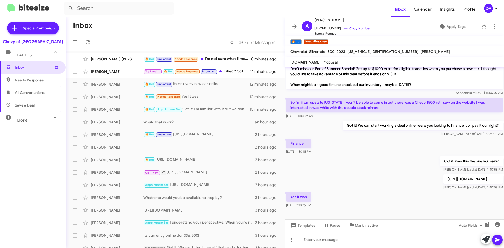
click at [43, 146] on div "Inbox (2) Needs Response All Conversations Save a Deal More Important 🔥 Hot App…" at bounding box center [33, 135] width 66 height 149
click at [26, 143] on div "Inbox (2) Needs Response All Conversations Save a Deal More Important 🔥 Hot App…" at bounding box center [33, 135] width 66 height 149
click at [88, 43] on icon at bounding box center [87, 42] width 6 height 6
click at [88, 40] on icon at bounding box center [87, 42] width 6 height 6
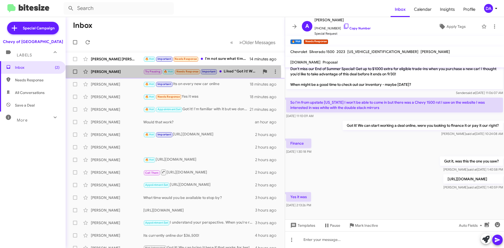
click at [121, 74] on div "[PERSON_NAME]" at bounding box center [117, 71] width 52 height 5
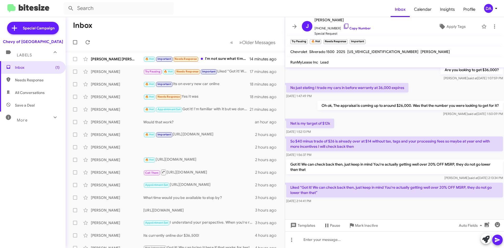
scroll to position [299, 0]
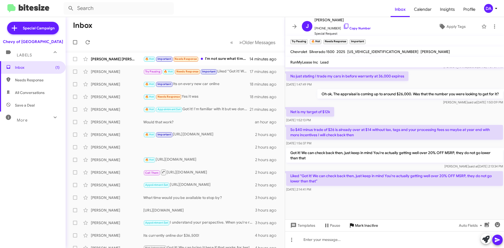
click at [366, 223] on span "Mark Inactive" at bounding box center [366, 225] width 23 height 9
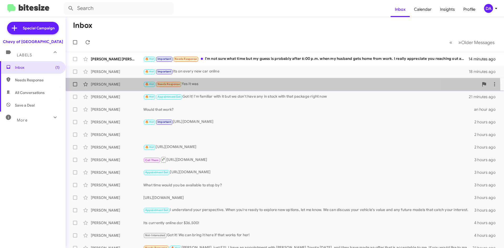
click at [204, 90] on span "[PERSON_NAME] 🔥 Hot Needs Response Yes it was 18 minutes ago" at bounding box center [285, 84] width 438 height 13
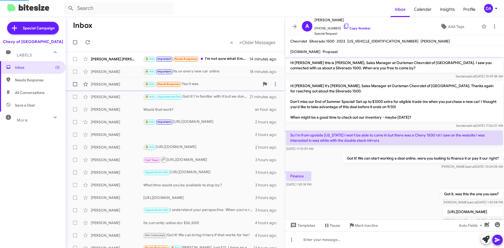
scroll to position [38, 0]
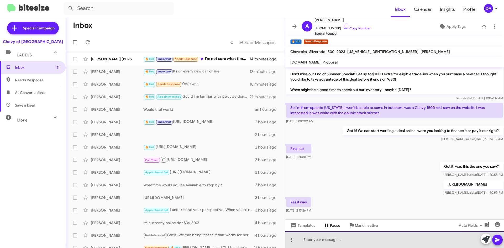
drag, startPoint x: 316, startPoint y: 238, endPoint x: 321, endPoint y: 230, distance: 10.0
click at [317, 239] on div at bounding box center [394, 239] width 219 height 17
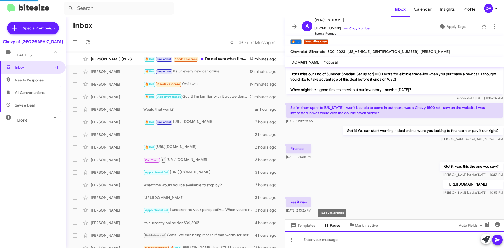
scroll to position [0, 0]
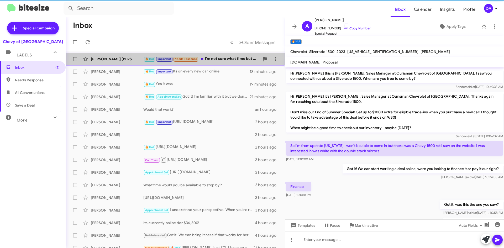
click at [215, 63] on div "[PERSON_NAME] [PERSON_NAME] 🔥 Hot Important Needs Response I'm not sure what ti…" at bounding box center [175, 59] width 211 height 10
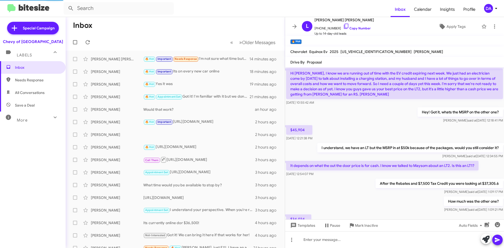
scroll to position [360, 0]
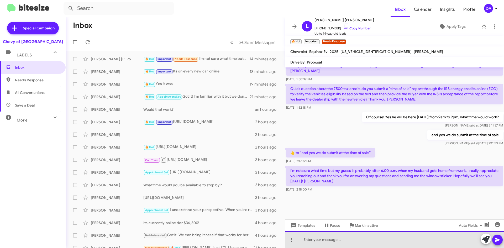
click at [384, 241] on div at bounding box center [394, 239] width 219 height 17
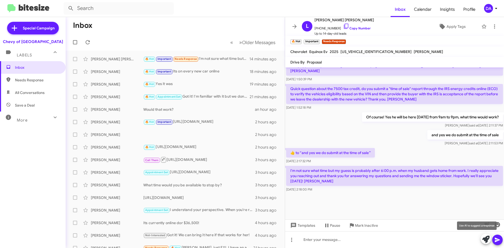
click at [484, 239] on icon at bounding box center [485, 239] width 7 height 7
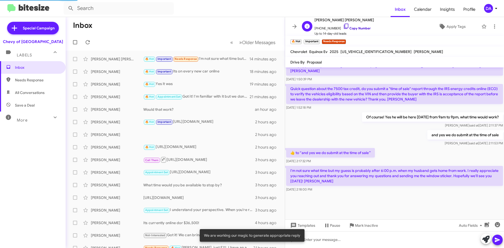
click at [351, 27] on link "Copy Number" at bounding box center [357, 28] width 28 height 4
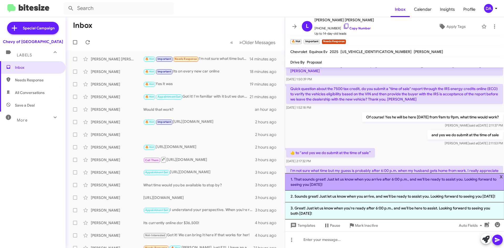
click at [368, 175] on li "1. That sounds great! Just let us know when you arrive after 6:00 p.m., and we'…" at bounding box center [394, 181] width 219 height 17
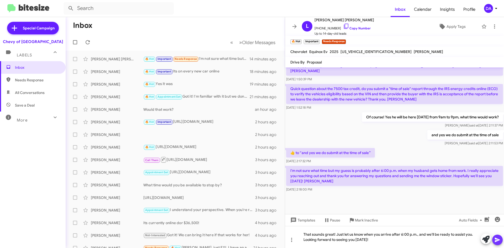
click at [502, 242] on button at bounding box center [497, 240] width 10 height 10
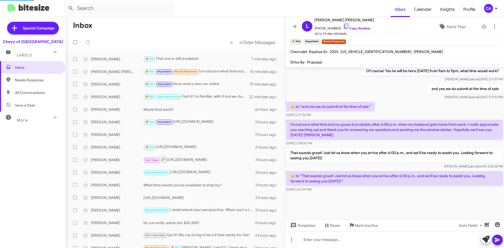
scroll to position [350, 0]
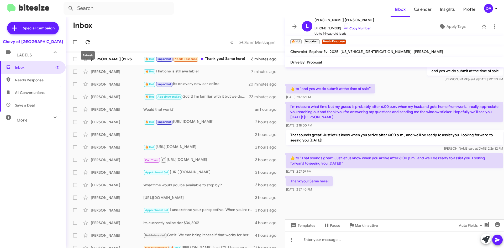
click at [90, 42] on icon at bounding box center [87, 42] width 6 height 6
click at [226, 57] on div "No Page" at bounding box center [225, 55] width 14 height 8
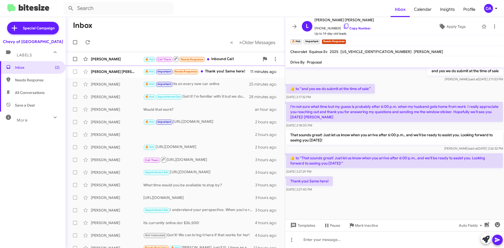
click at [134, 59] on div "[PERSON_NAME]" at bounding box center [117, 58] width 52 height 5
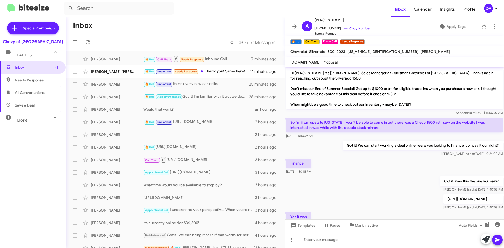
scroll to position [52, 0]
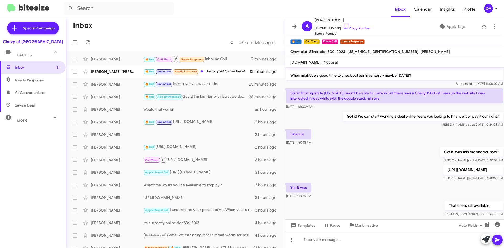
click at [443, 171] on p "[URL][DOMAIN_NAME]" at bounding box center [473, 169] width 60 height 9
click at [84, 45] on icon at bounding box center [87, 42] width 6 height 6
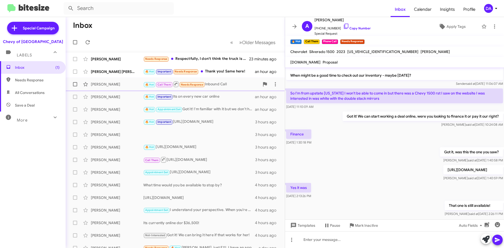
click at [218, 81] on div "[PERSON_NAME] 🔥 Hot Call Them Needs Response Inbound Call an hour ago" at bounding box center [175, 84] width 211 height 10
click at [370, 226] on span "Mark Inactive" at bounding box center [366, 225] width 23 height 9
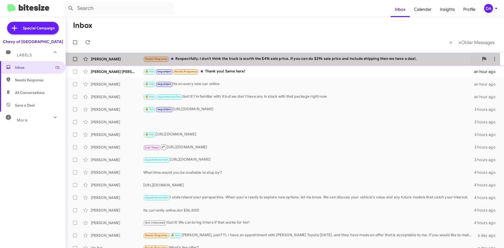
click at [218, 60] on div "Needs Response Respectfully, I don't think the truck is worth the $41k sale pri…" at bounding box center [310, 59] width 335 height 6
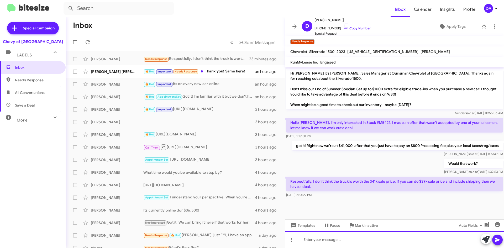
click at [346, 241] on div at bounding box center [394, 239] width 219 height 17
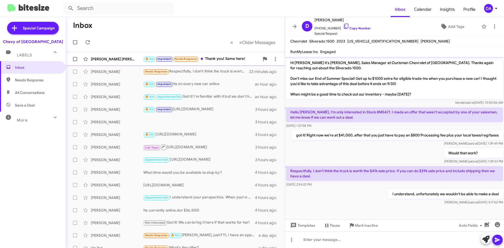
click at [111, 56] on div "[PERSON_NAME] [PERSON_NAME] 🔥 Hot Important Needs Response Thank you! Same here…" at bounding box center [175, 59] width 211 height 10
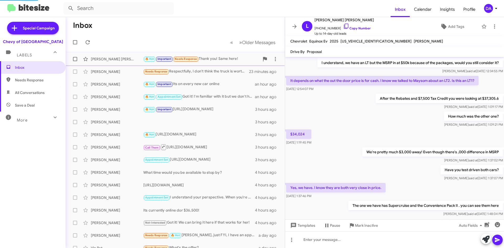
scroll to position [339, 0]
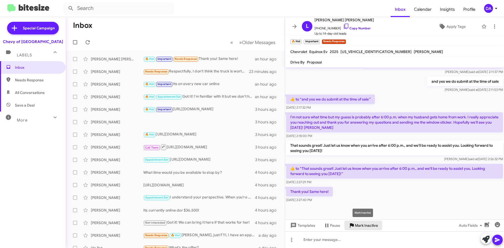
click at [369, 227] on span "Mark Inactive" at bounding box center [366, 225] width 23 height 9
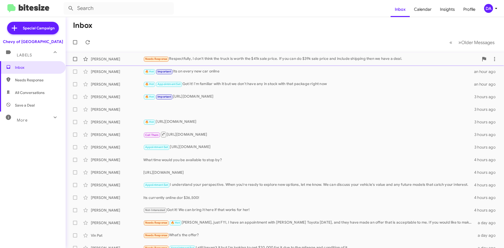
click at [176, 58] on div "Needs Response Respectfully, I don't think the truck is worth the $41k sale pri…" at bounding box center [310, 59] width 335 height 6
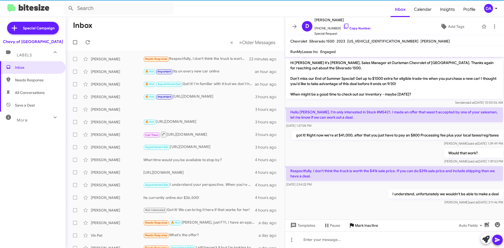
click at [358, 224] on span "Mark Inactive" at bounding box center [366, 225] width 23 height 9
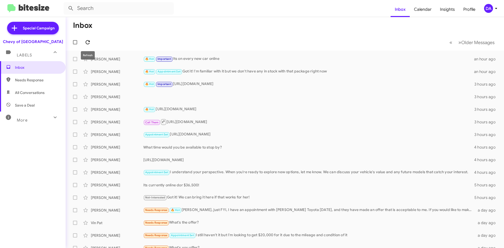
click at [88, 41] on icon at bounding box center [87, 42] width 6 height 6
click at [83, 40] on span at bounding box center [87, 42] width 10 height 6
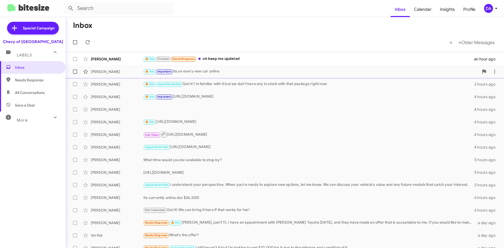
click at [101, 72] on div "[PERSON_NAME]" at bounding box center [117, 71] width 52 height 5
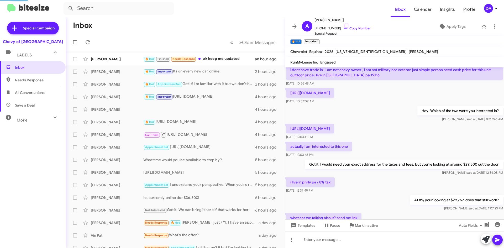
scroll to position [131, 0]
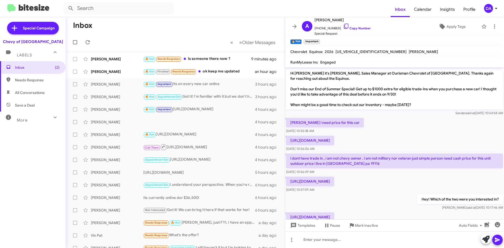
scroll to position [131, 0]
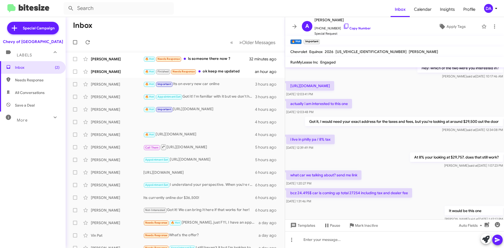
click at [202, 42] on mat-toolbar-row "« Previous » Next Older Messages" at bounding box center [175, 42] width 219 height 17
click at [198, 60] on div "🔥 Hot Needs Response Is someone there now ?" at bounding box center [201, 59] width 116 height 6
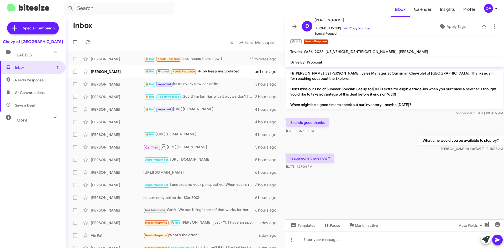
drag, startPoint x: 357, startPoint y: 28, endPoint x: 283, endPoint y: 48, distance: 77.2
click at [357, 28] on link "Copy Number" at bounding box center [357, 28] width 28 height 4
